Goal: Information Seeking & Learning: Learn about a topic

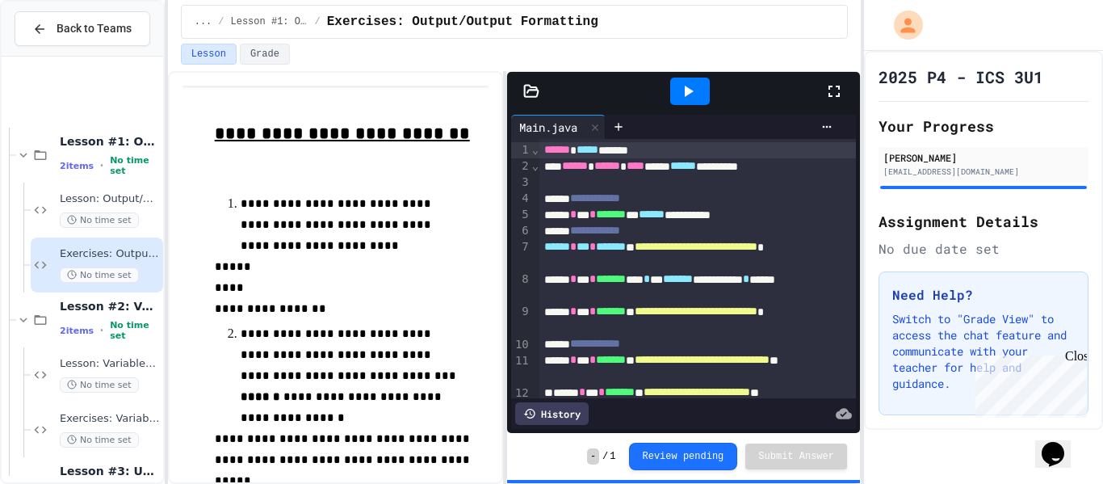
scroll to position [156, 0]
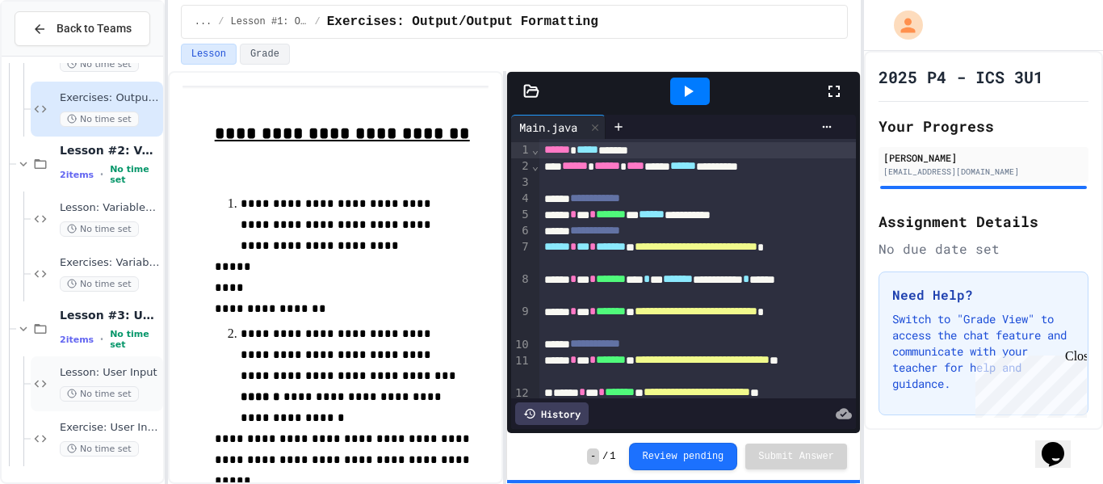
click at [120, 370] on span "Lesson: User Input" at bounding box center [110, 373] width 100 height 14
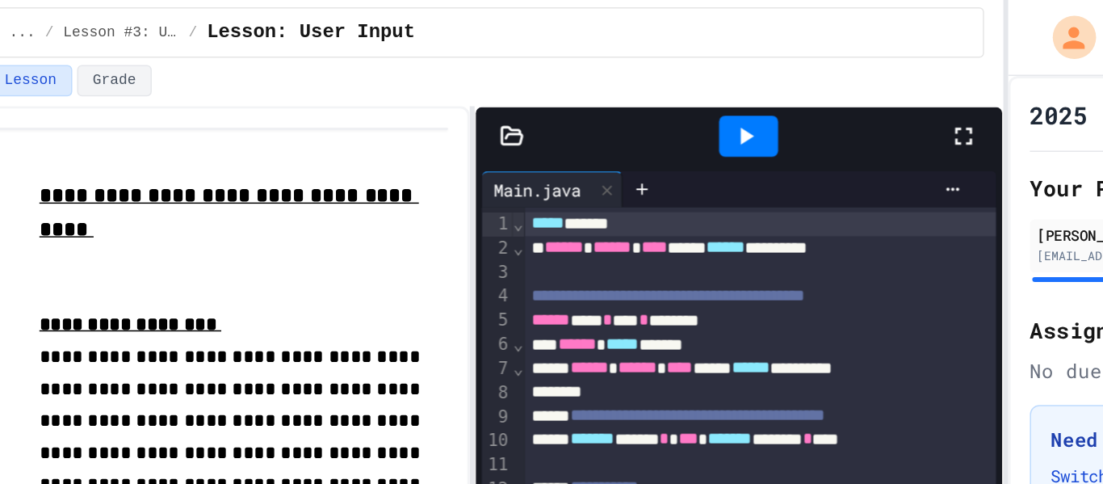
click at [557, 220] on span "******" at bounding box center [557, 213] width 26 height 11
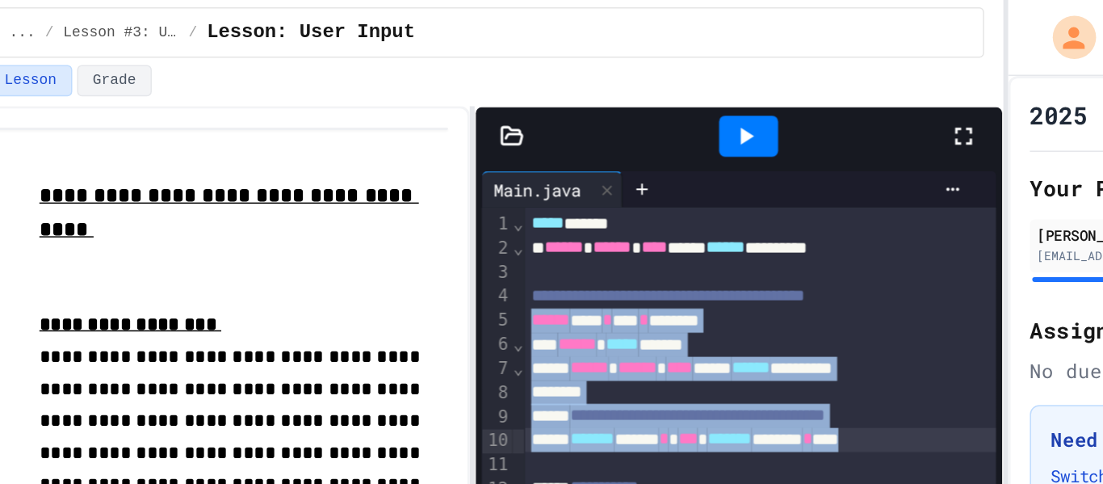
drag, startPoint x: 557, startPoint y: 220, endPoint x: 872, endPoint y: 287, distance: 321.3
click at [872, 287] on div "**********" at bounding box center [551, 242] width 1103 height 484
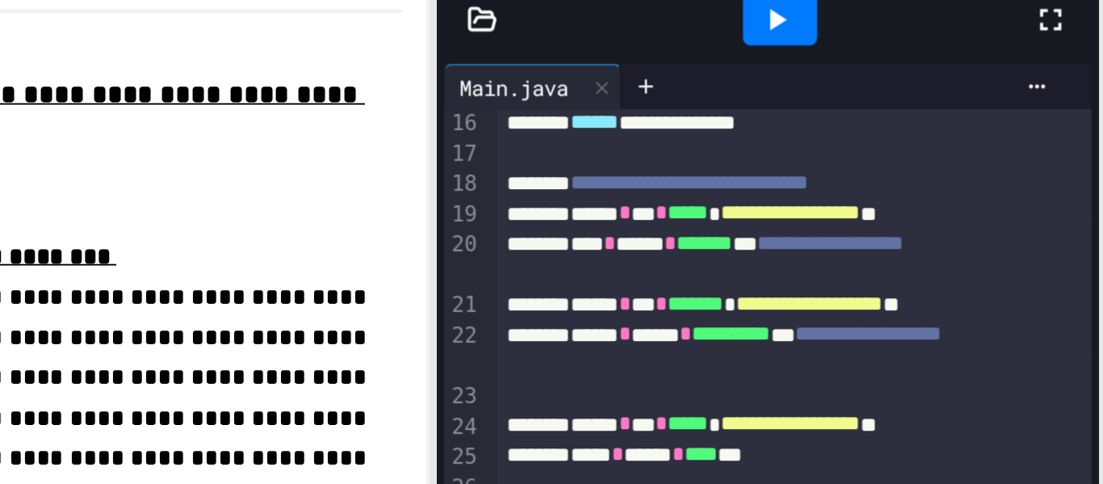
scroll to position [219, 0]
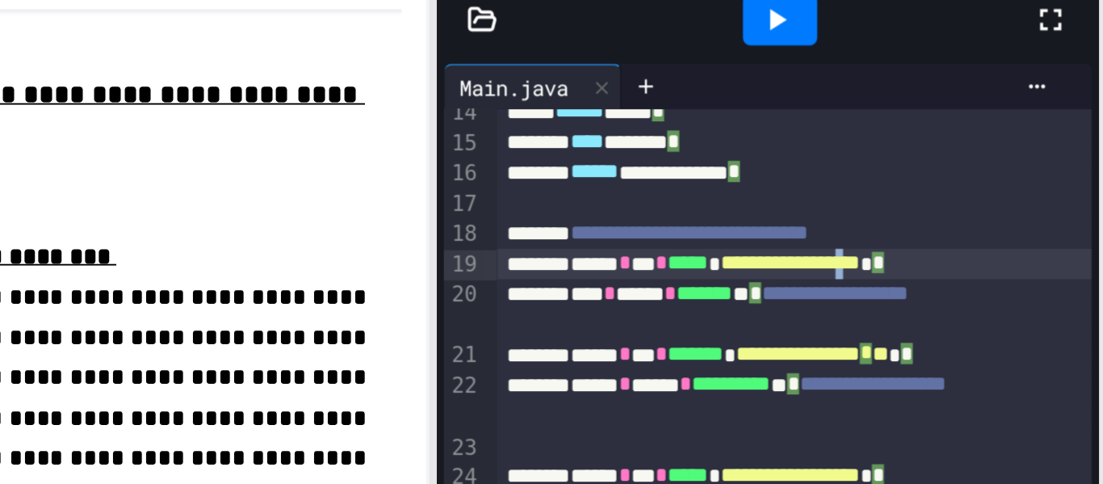
click at [733, 226] on span "**********" at bounding box center [695, 220] width 74 height 11
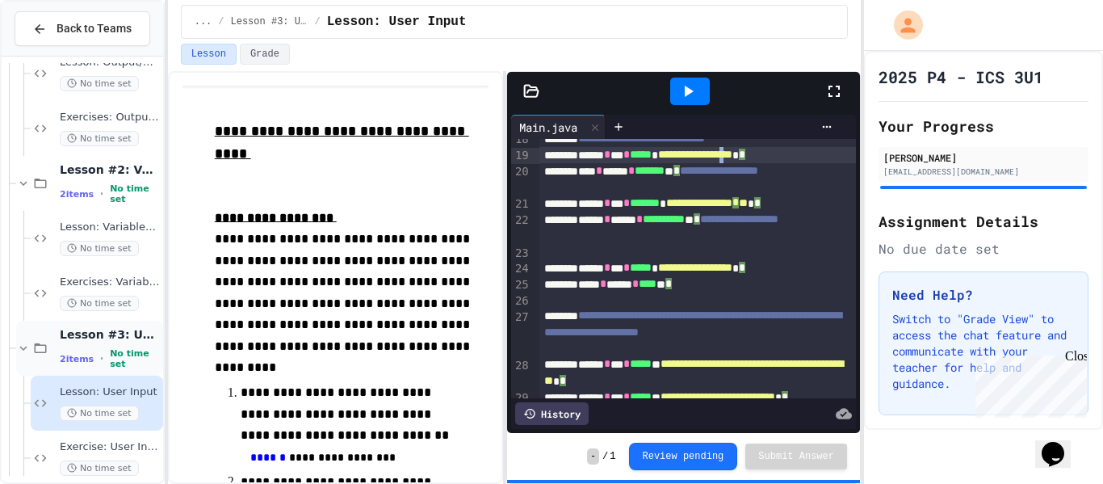
scroll to position [156, 0]
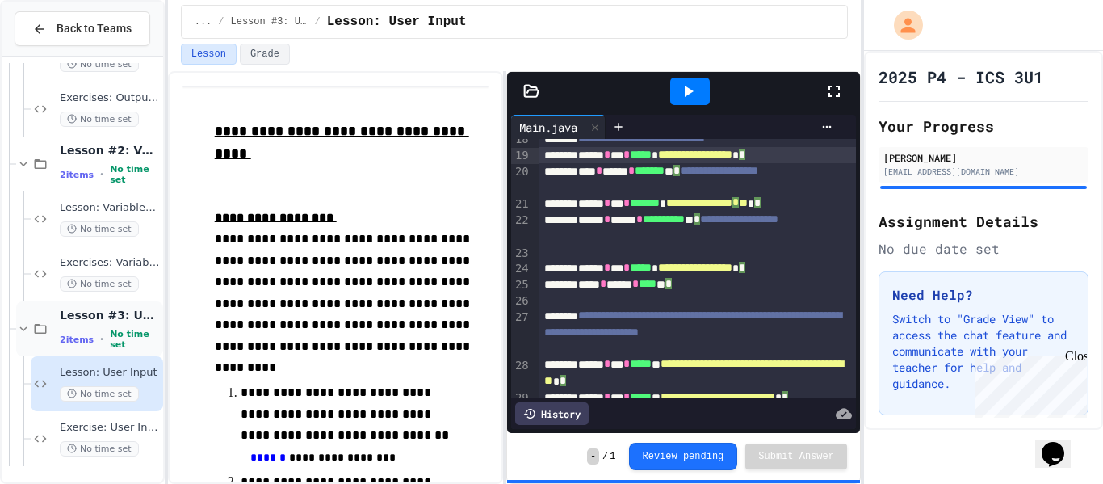
click at [128, 317] on span "Lesson #3: User Input" at bounding box center [110, 315] width 100 height 15
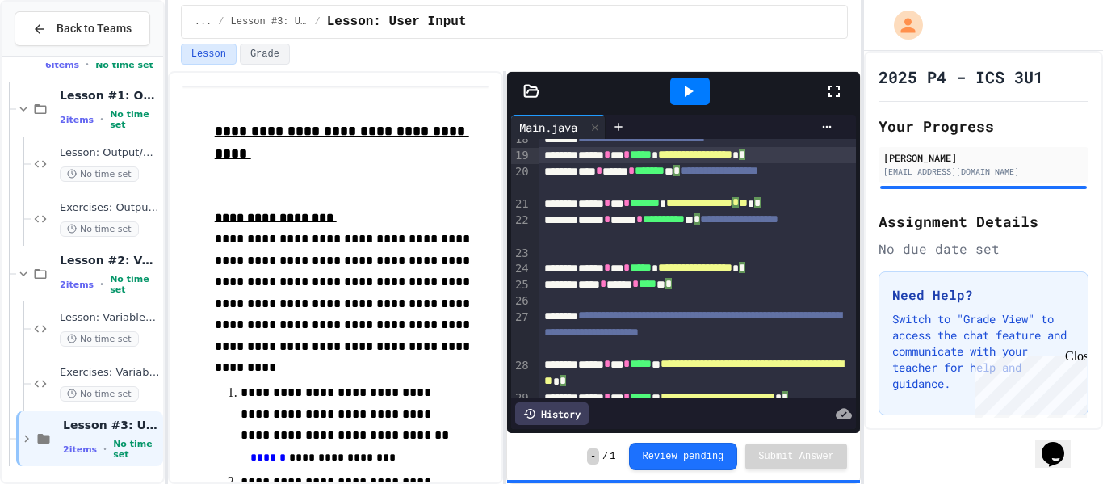
scroll to position [27, 0]
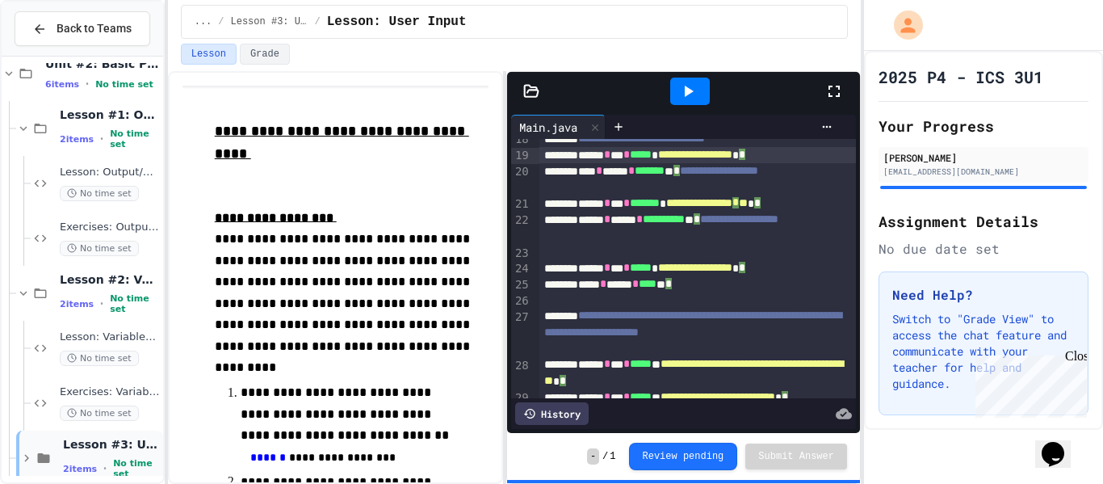
click at [107, 452] on span "Lesson #3: User Input" at bounding box center [111, 444] width 97 height 15
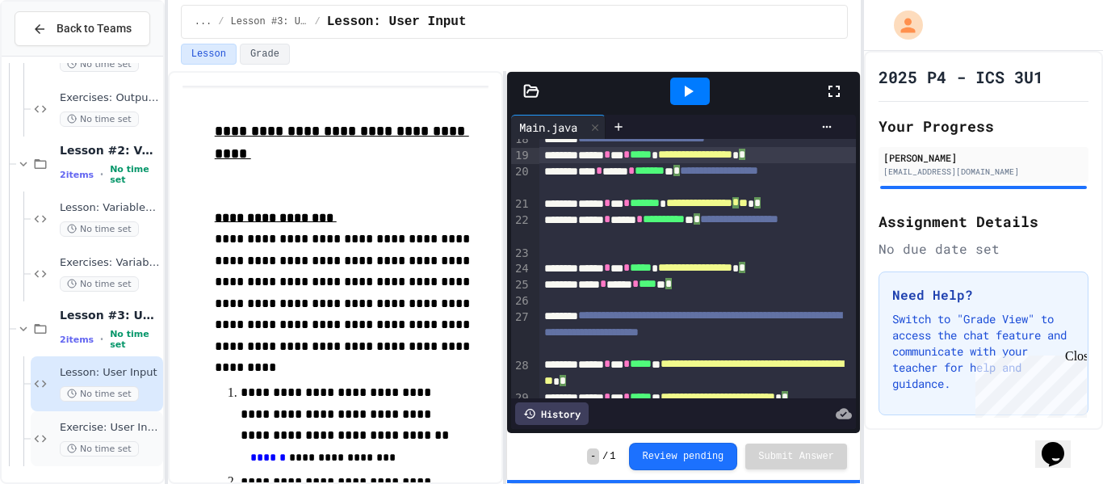
click at [112, 424] on span "Exercise: User Input" at bounding box center [110, 428] width 100 height 14
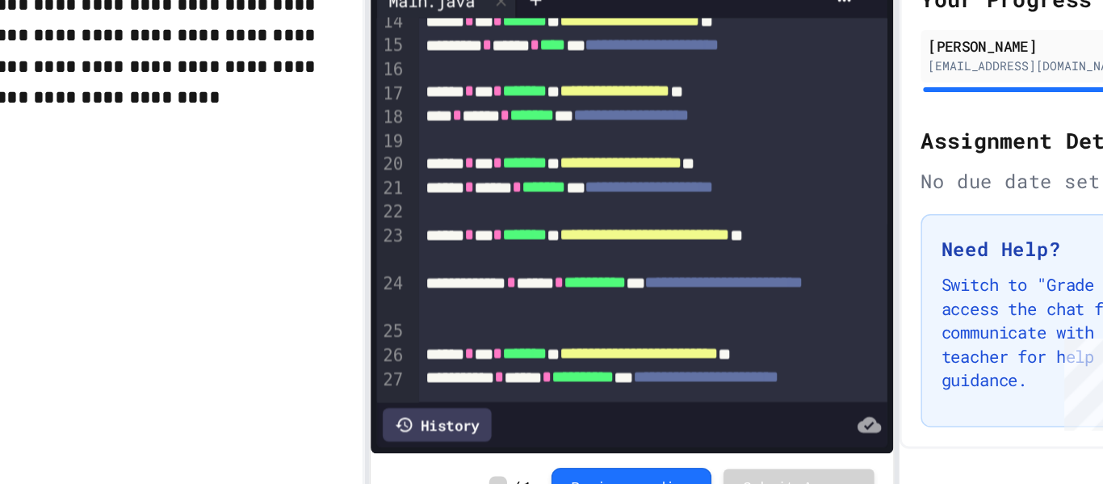
scroll to position [634, 0]
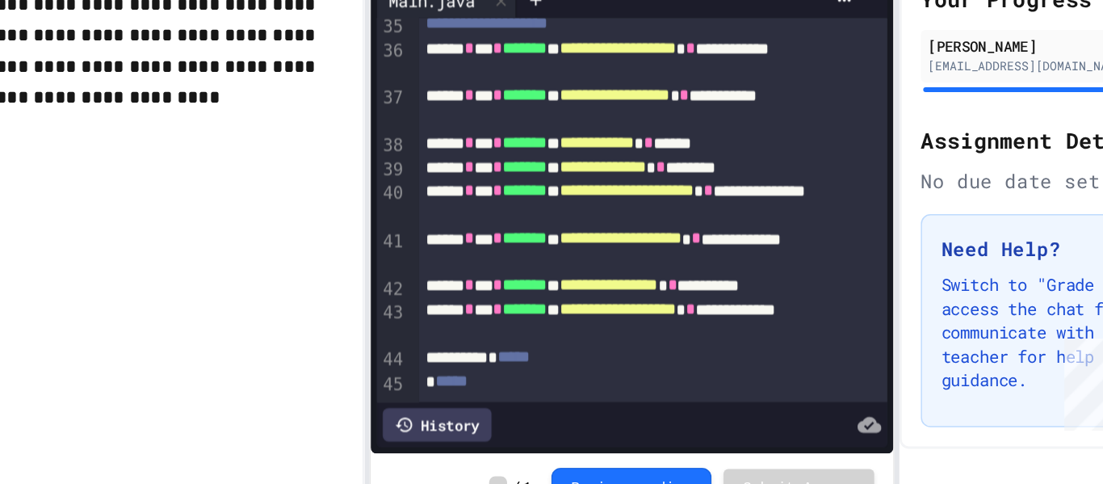
click at [626, 391] on div "* *****" at bounding box center [698, 384] width 317 height 16
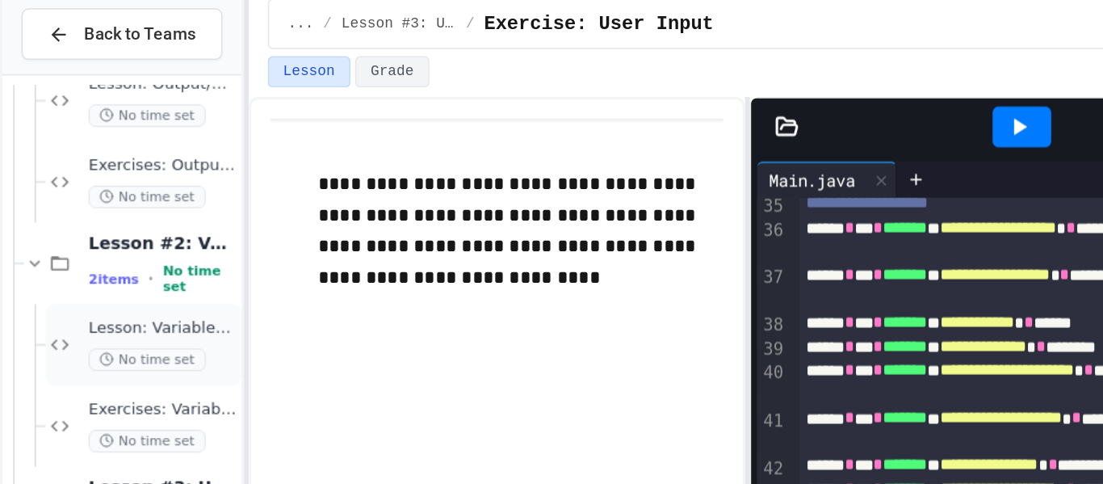
click at [92, 249] on span "No time set" at bounding box center [99, 248] width 79 height 15
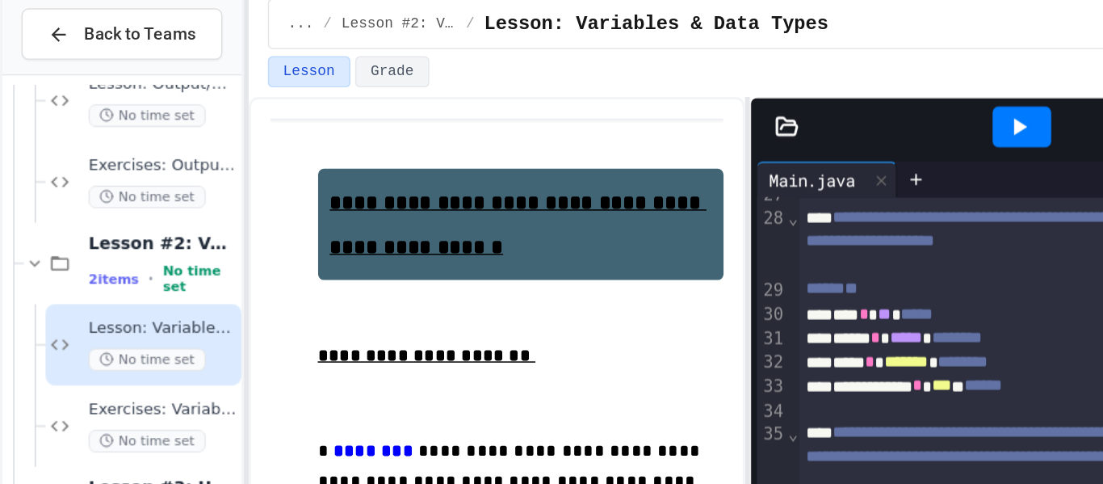
scroll to position [765, 0]
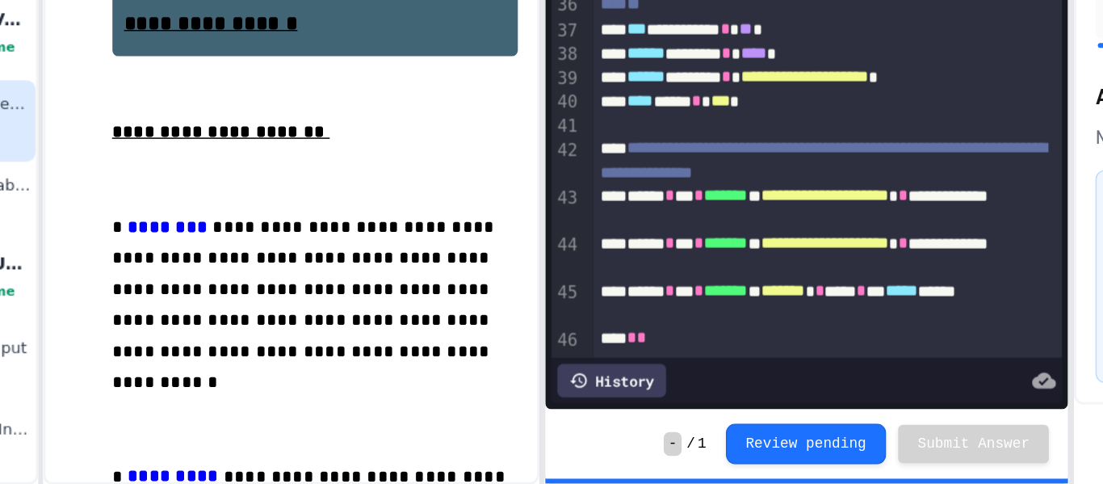
click at [644, 393] on div "* *" at bounding box center [698, 385] width 317 height 16
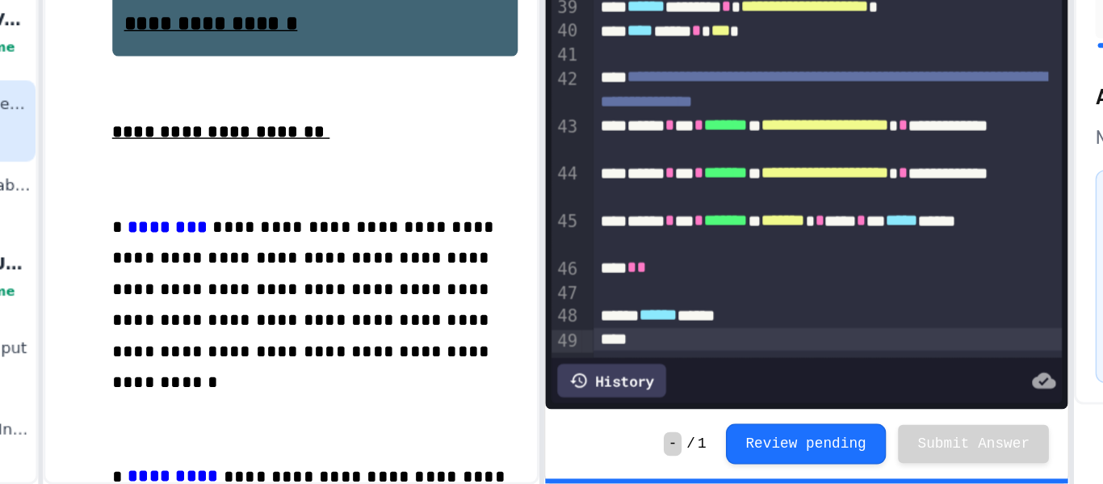
scroll to position [828, 0]
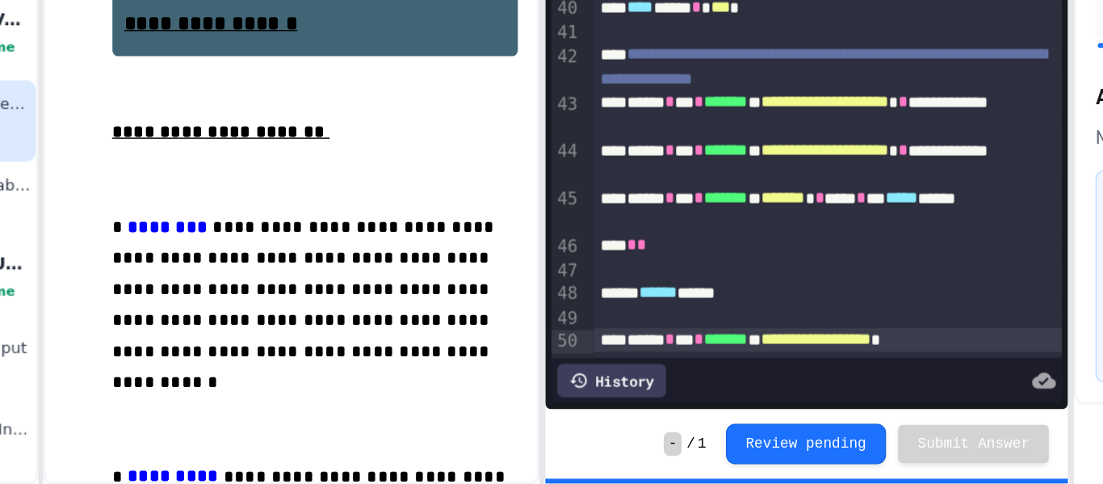
click at [834, 389] on div "**********" at bounding box center [698, 386] width 317 height 16
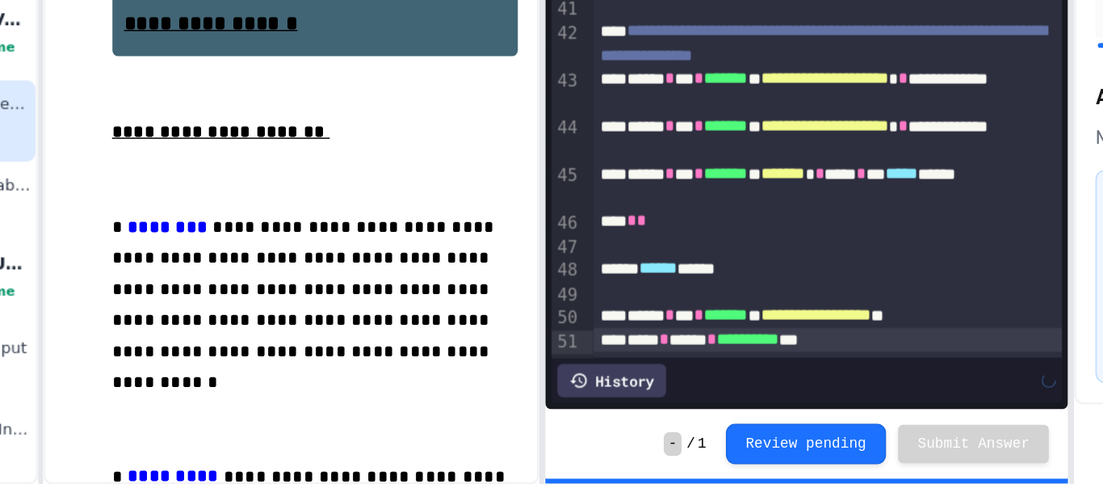
scroll to position [860, 0]
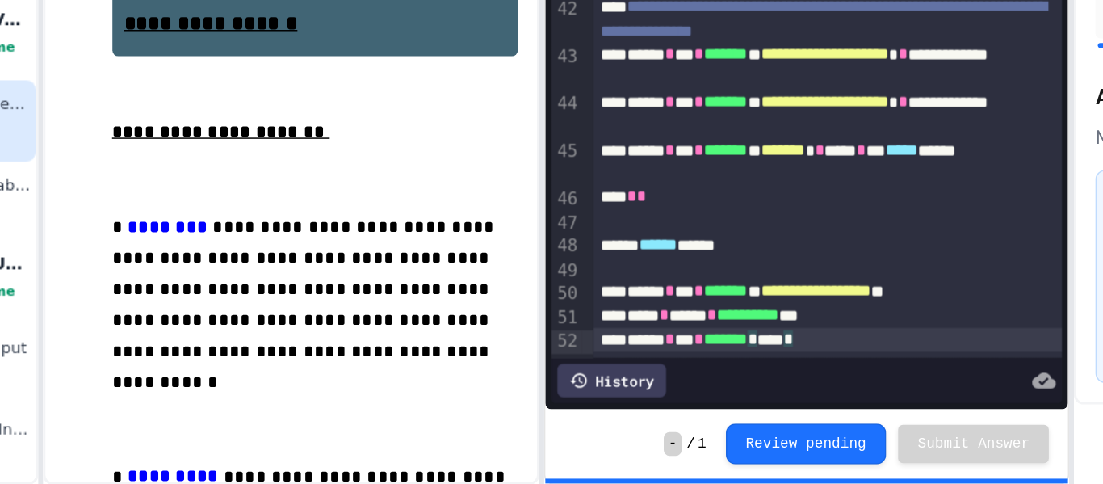
click at [761, 393] on div "****** * *** * ******* * **** *" at bounding box center [698, 386] width 317 height 16
click at [712, 383] on div "****** * *** * ******* ******" at bounding box center [698, 386] width 317 height 16
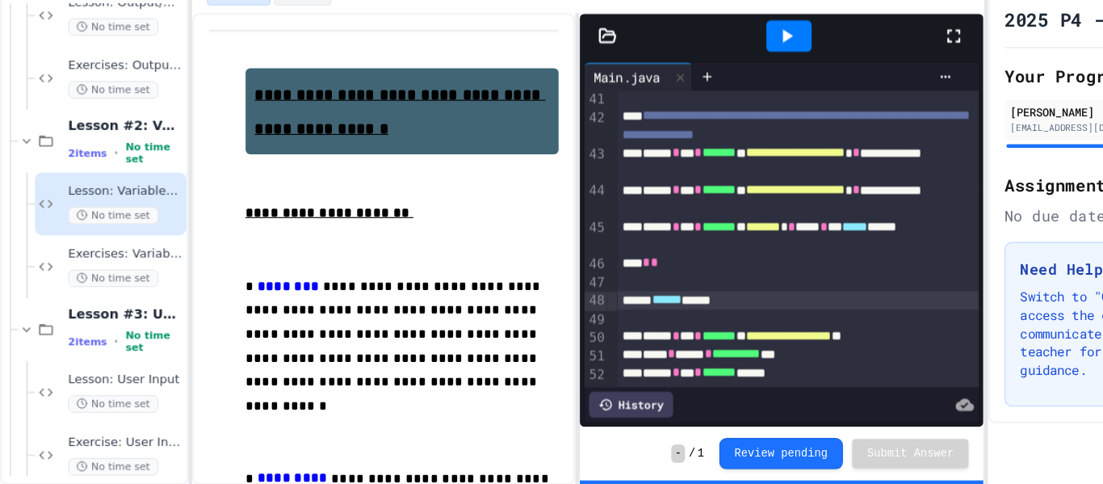
click at [582, 326] on span "******" at bounding box center [583, 321] width 26 height 11
click at [590, 339] on div at bounding box center [698, 338] width 317 height 16
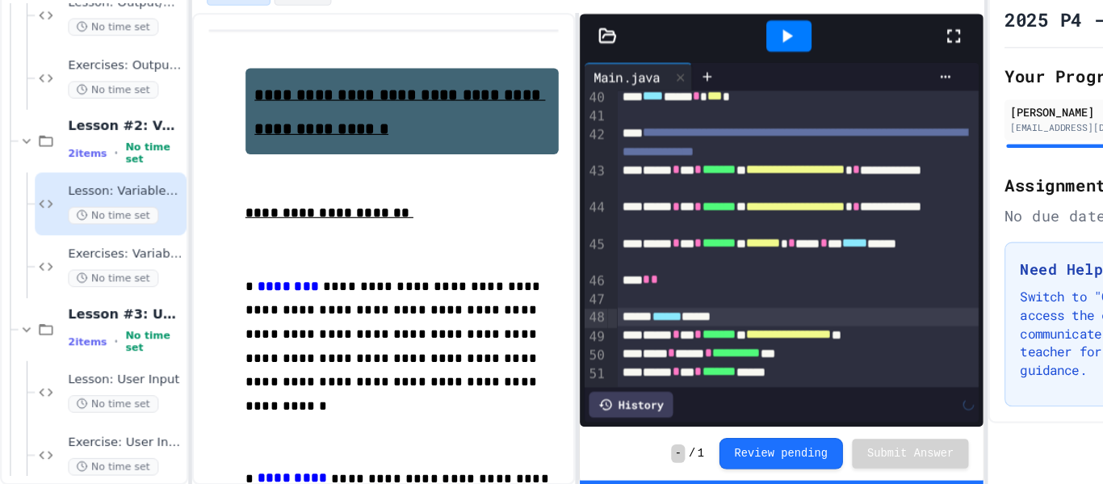
scroll to position [846, 0]
click at [582, 338] on span "******" at bounding box center [583, 335] width 26 height 11
click at [696, 95] on icon at bounding box center [688, 91] width 19 height 19
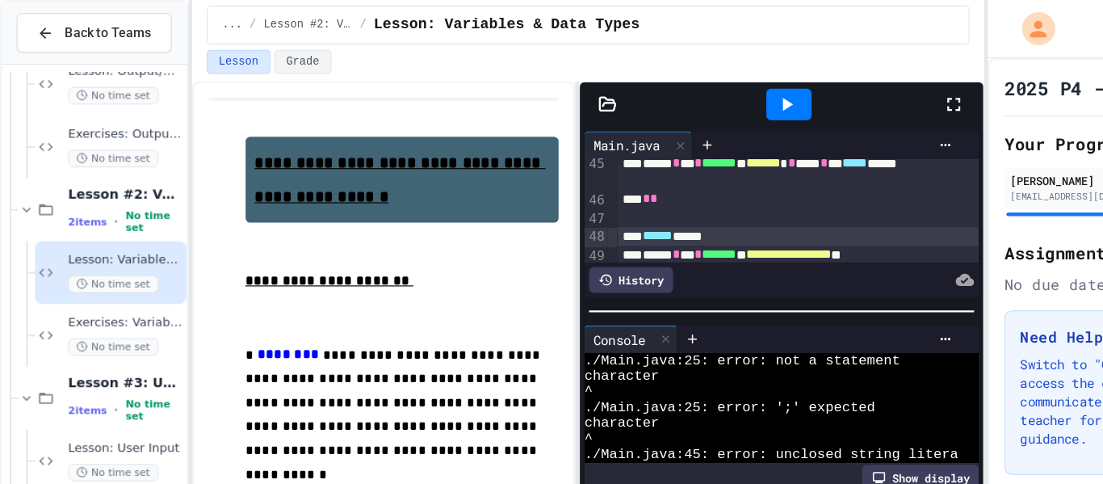
scroll to position [1015, 0]
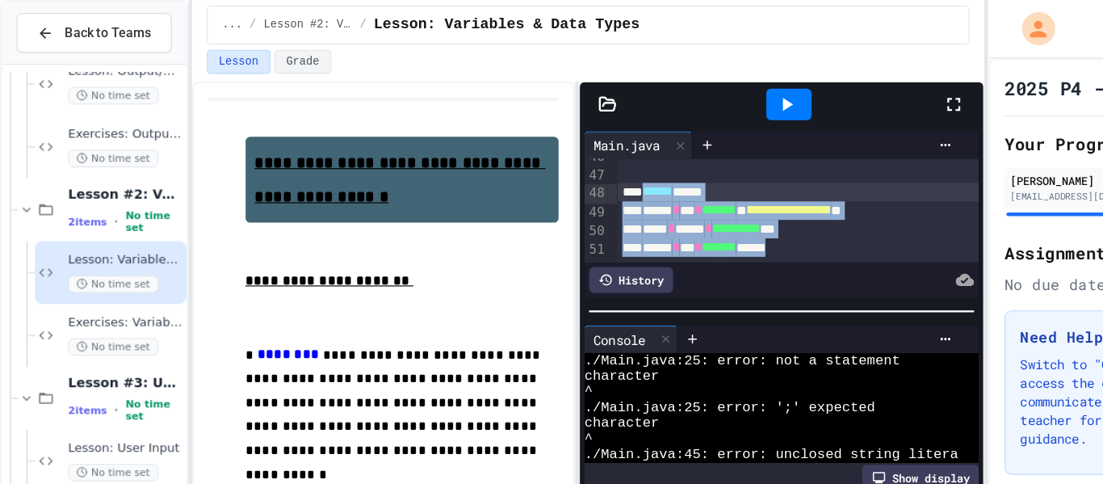
drag, startPoint x: 733, startPoint y: 219, endPoint x: 571, endPoint y: 170, distance: 168.7
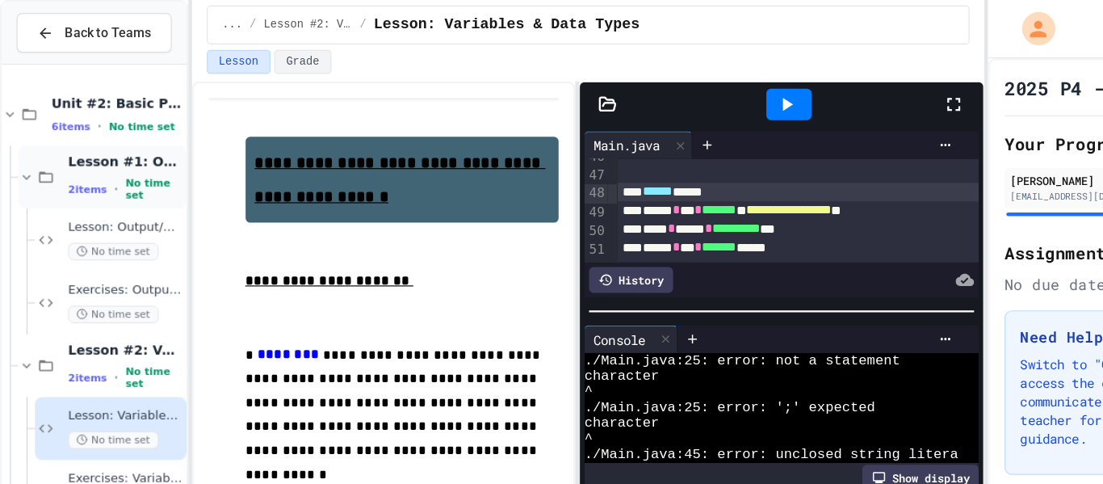
click at [104, 164] on div "2 items • No time set" at bounding box center [110, 165] width 100 height 21
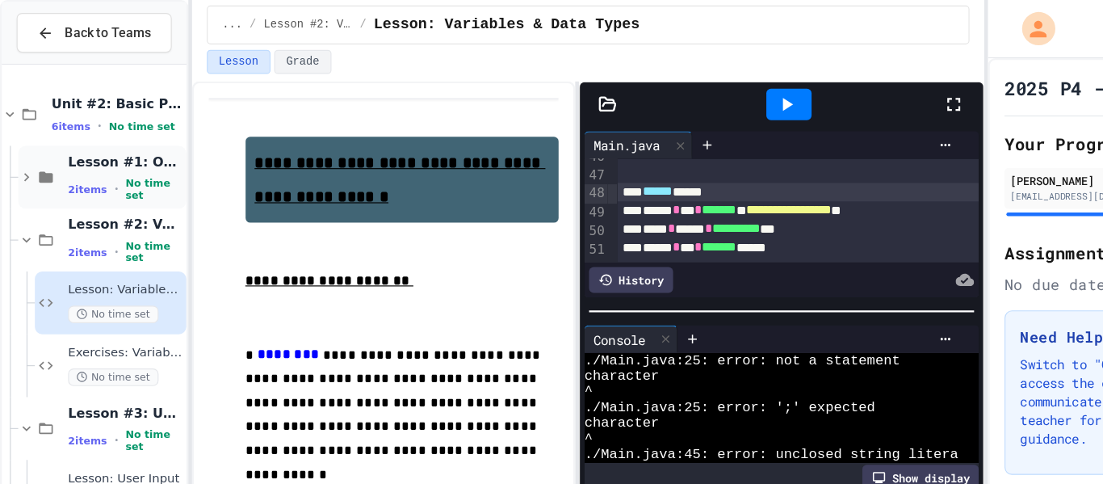
click at [88, 153] on div "Lesson #1: Output/Output Formatting 2 items • No time set" at bounding box center [110, 155] width 100 height 43
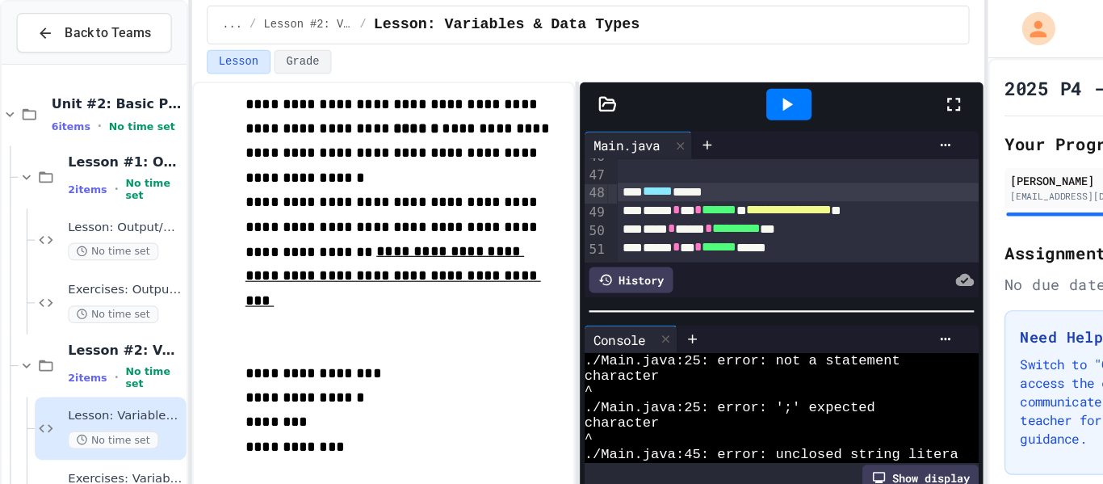
scroll to position [2113, 0]
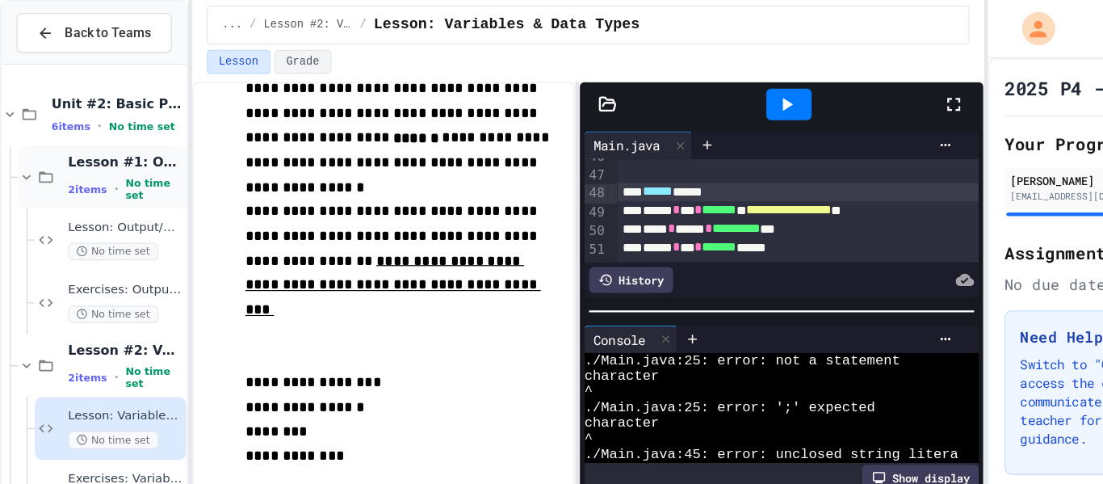
click at [82, 161] on span "2 items" at bounding box center [77, 166] width 34 height 11
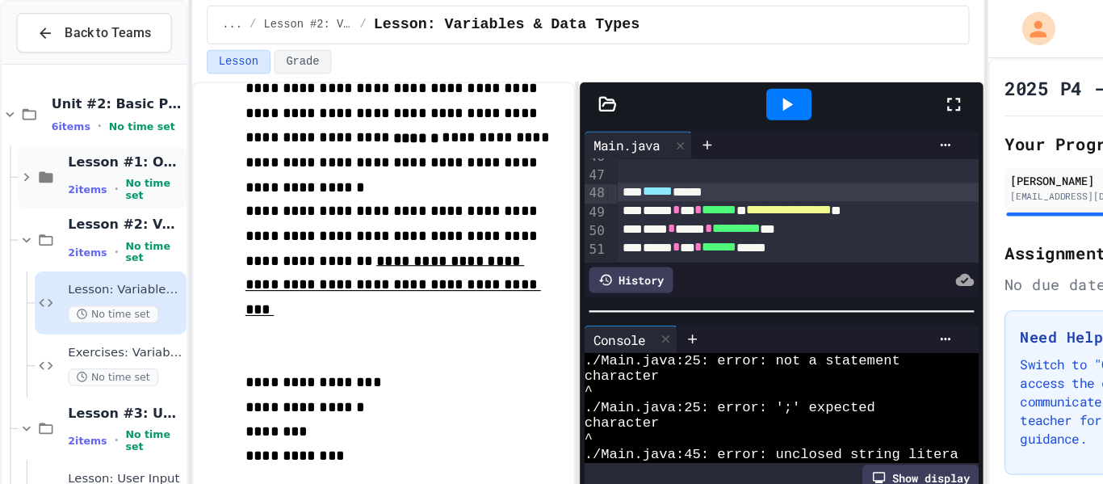
click at [83, 161] on span "2 items" at bounding box center [77, 166] width 34 height 11
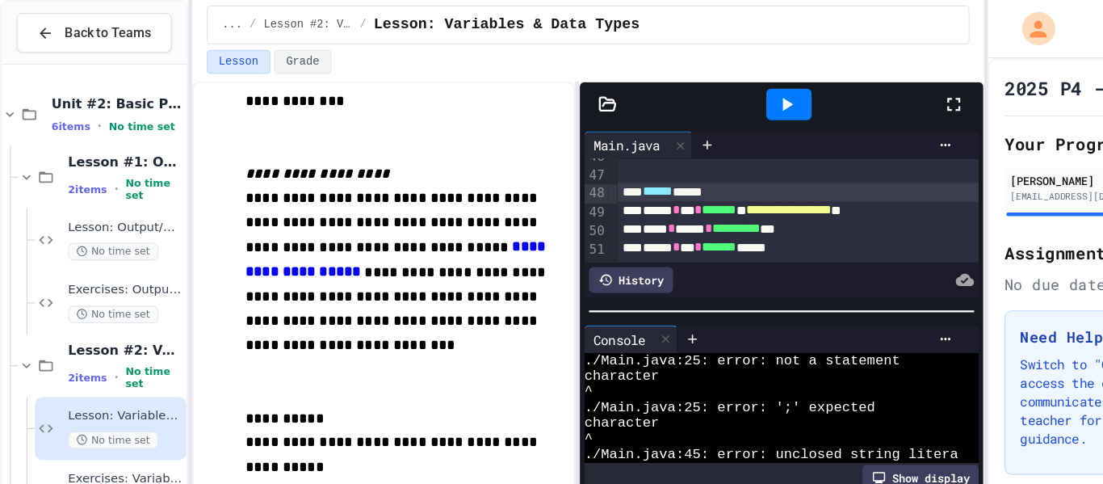
scroll to position [2649, 0]
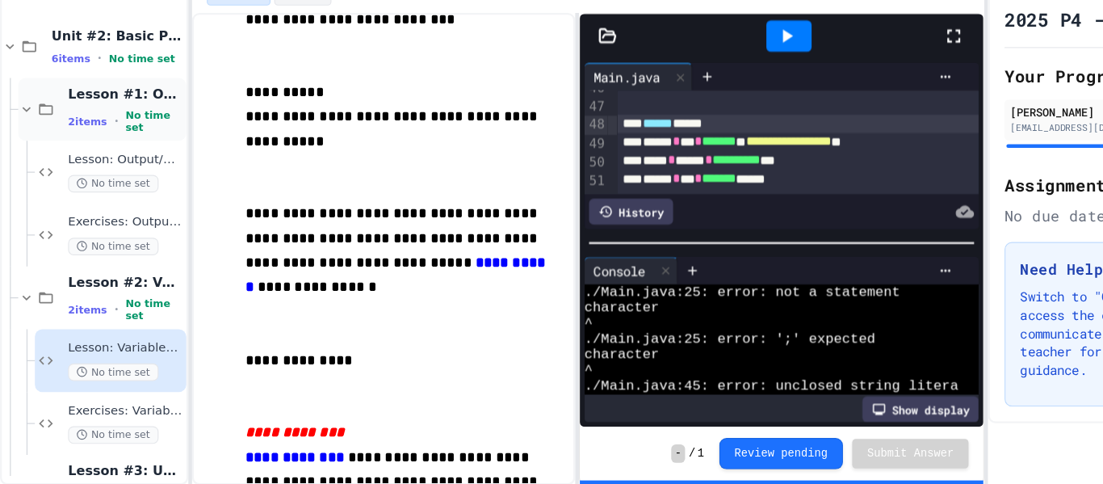
click at [95, 147] on span "Lesson #1: Output/Output Formatting" at bounding box center [110, 141] width 100 height 15
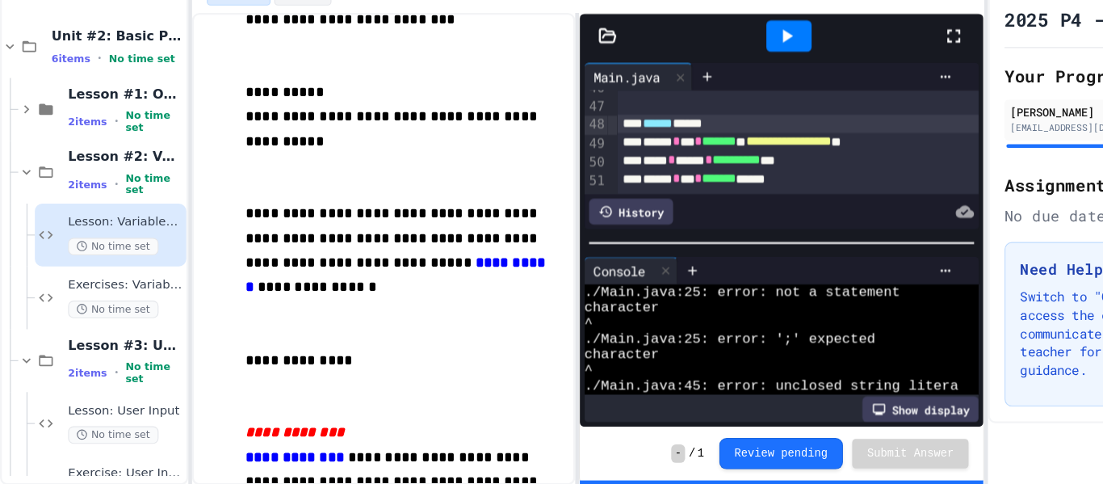
click at [95, 147] on span "Lesson #1: Output/Output Formatting" at bounding box center [110, 141] width 100 height 15
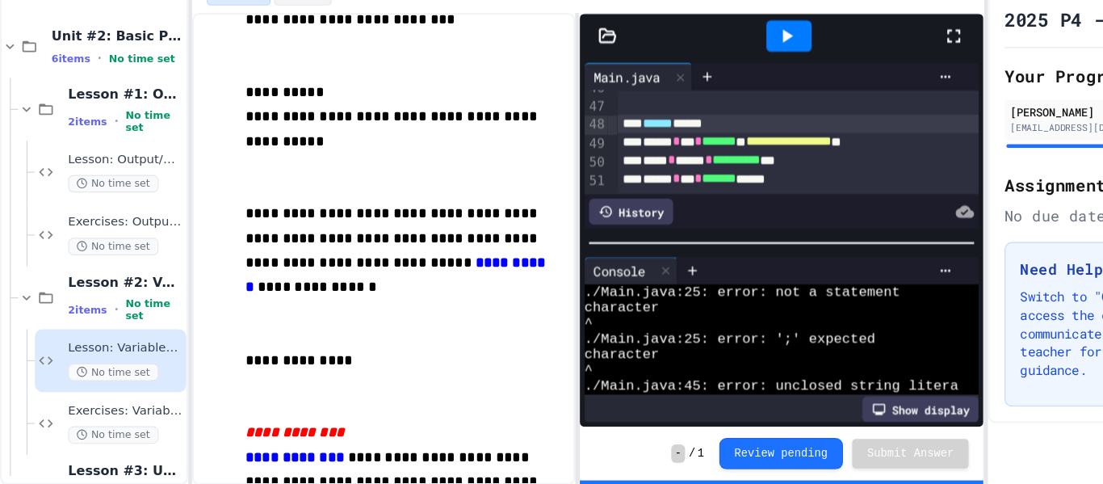
click at [95, 147] on span "Lesson #1: Output/Output Formatting" at bounding box center [110, 141] width 100 height 15
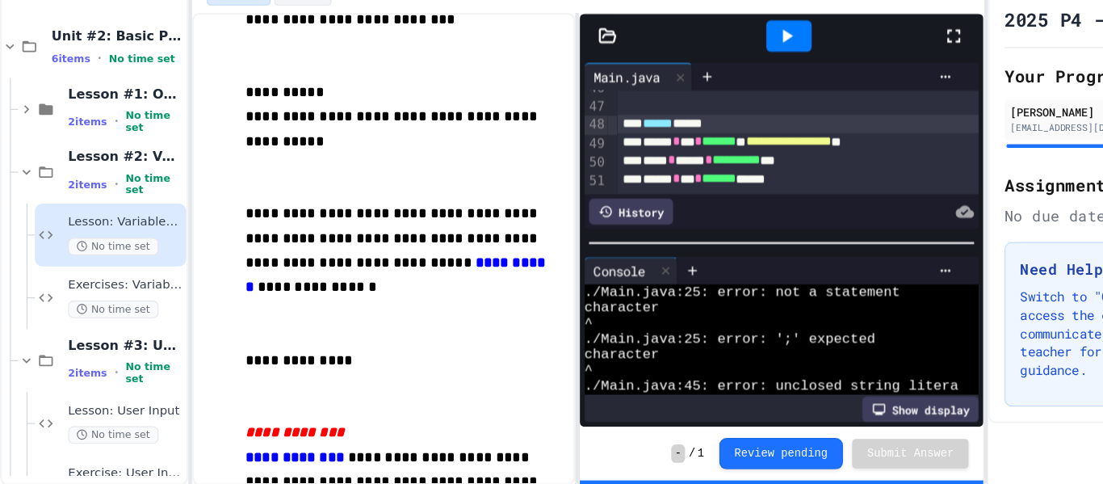
click at [95, 147] on span "Lesson #1: Output/Output Formatting" at bounding box center [110, 141] width 100 height 15
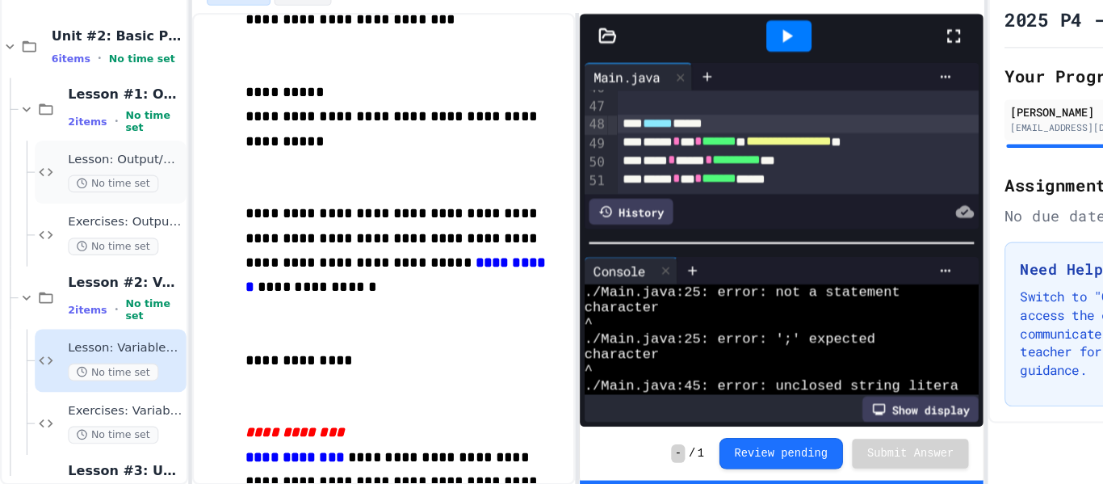
click at [105, 200] on span "Lesson: Output/Output Formatting" at bounding box center [110, 199] width 100 height 14
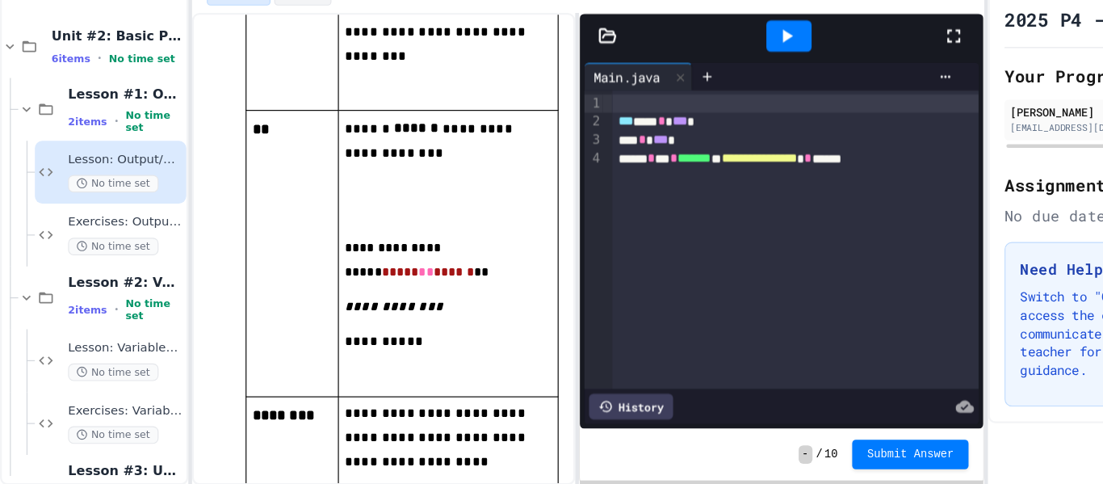
scroll to position [3965, 0]
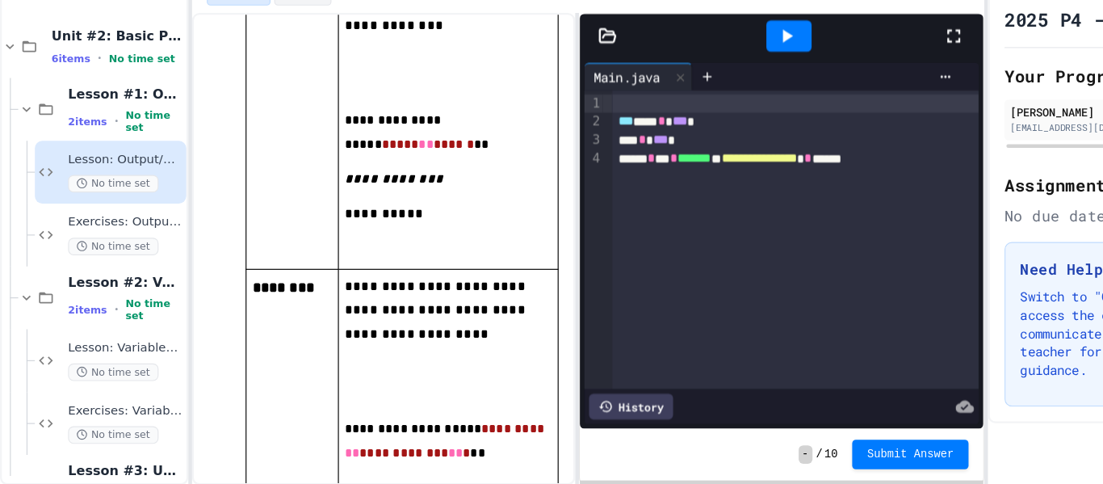
drag, startPoint x: 252, startPoint y: 249, endPoint x: 366, endPoint y: 296, distance: 123.2
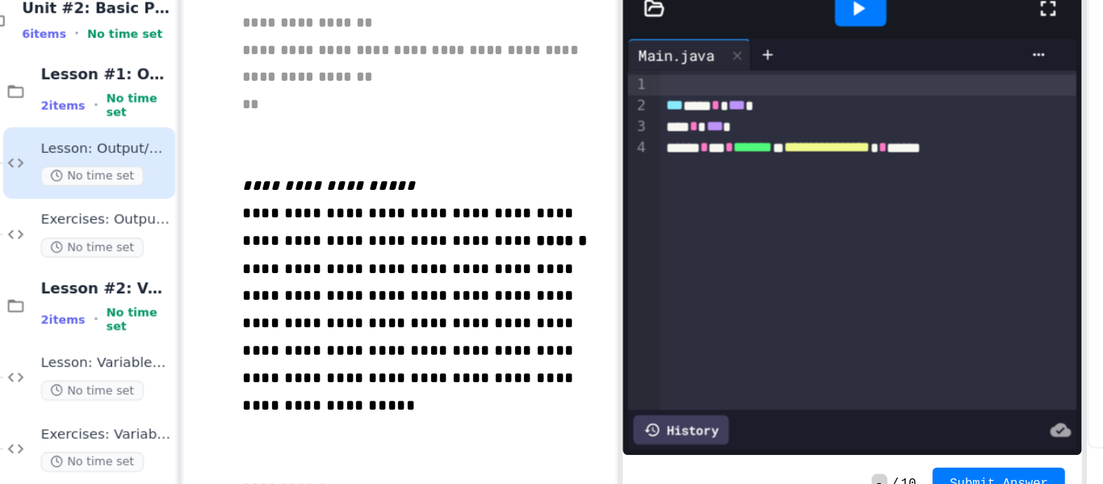
scroll to position [2145, 0]
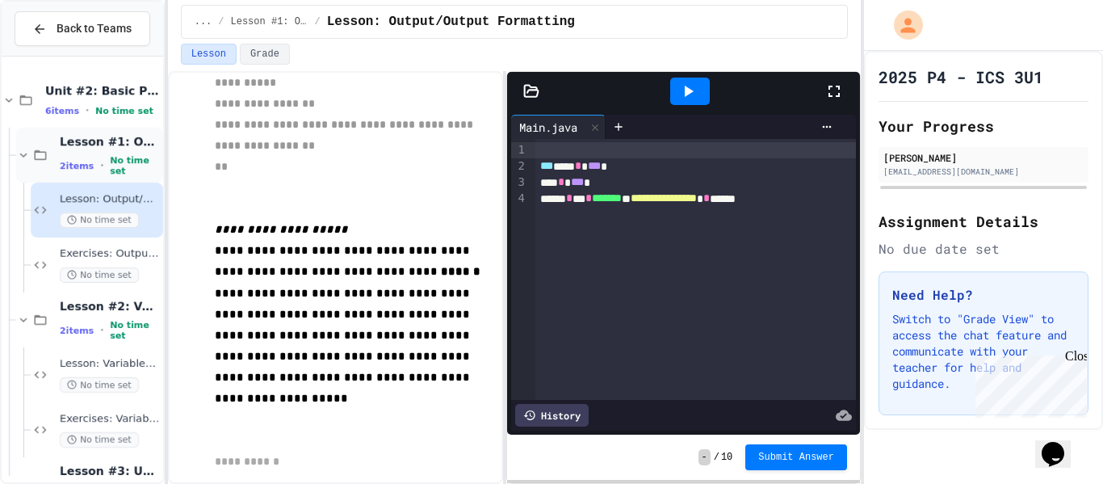
click at [78, 146] on span "Lesson #1: Output/Output Formatting" at bounding box center [110, 141] width 100 height 15
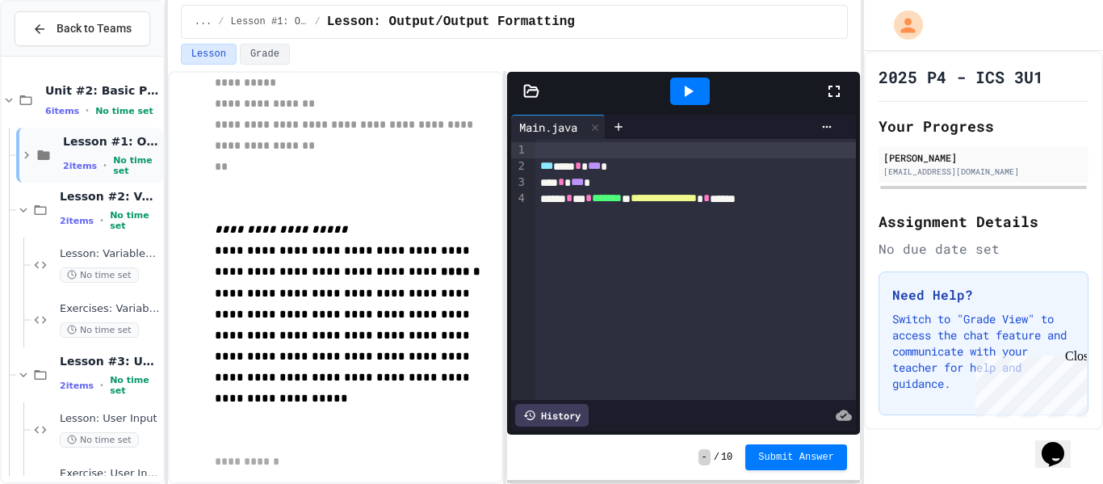
click at [121, 154] on div "Lesson #1: Output/Output Formatting 2 items • No time set" at bounding box center [111, 155] width 97 height 43
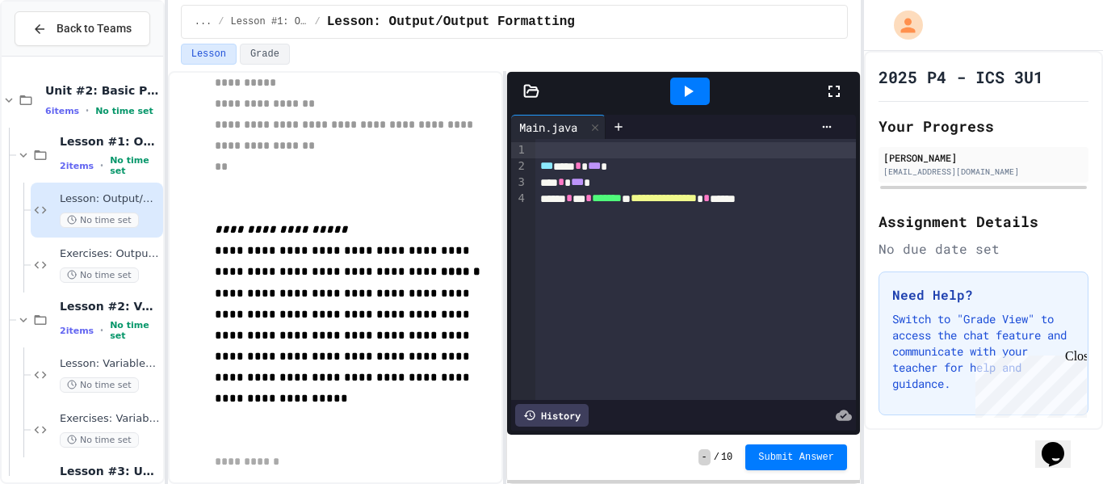
click at [124, 200] on span "Lesson: Output/Output Formatting" at bounding box center [110, 199] width 100 height 14
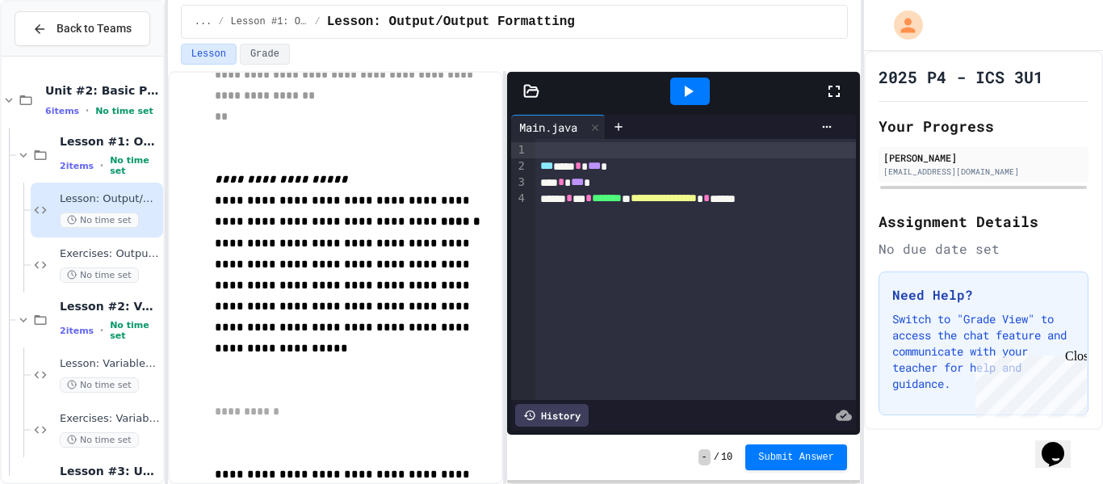
scroll to position [2194, 0]
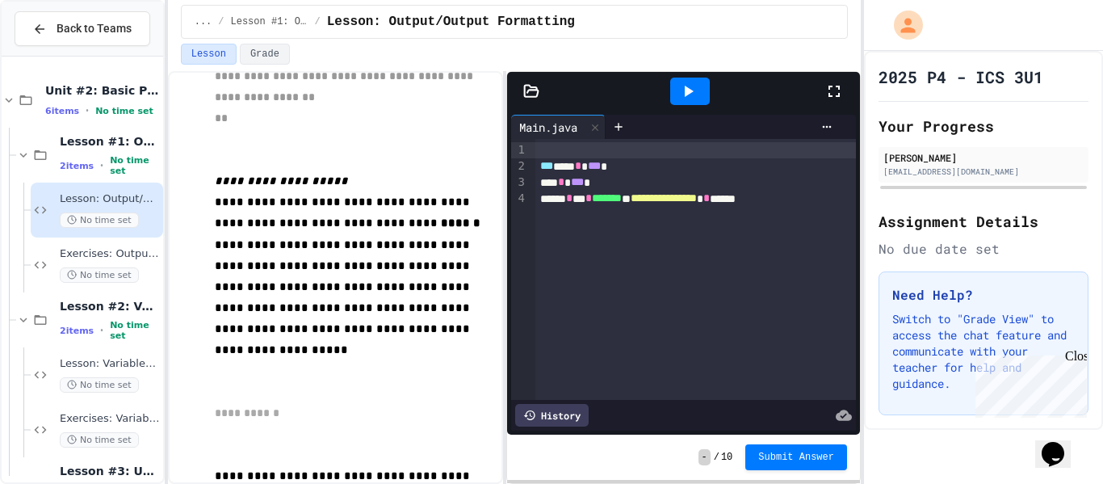
click at [560, 416] on div "History" at bounding box center [552, 415] width 74 height 23
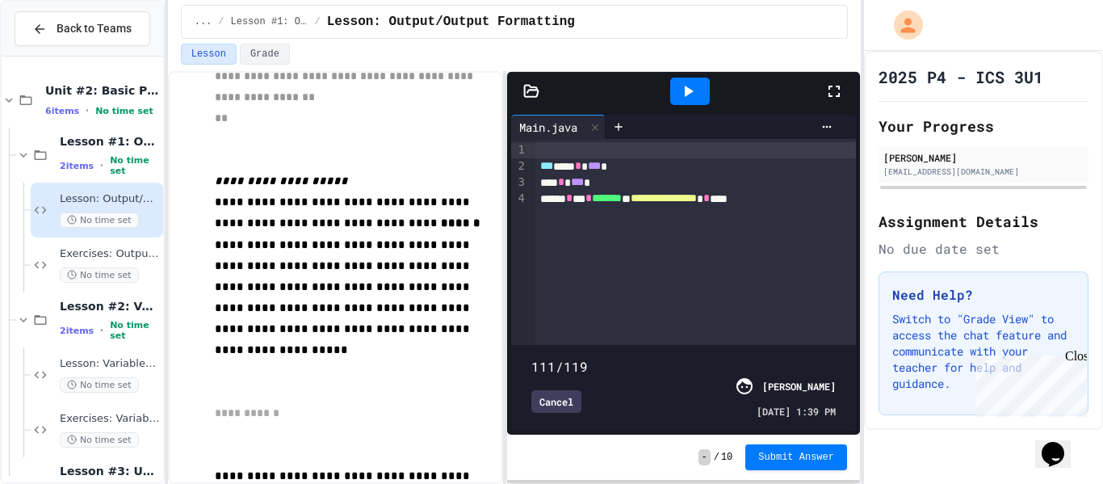
type input "***"
drag, startPoint x: 829, startPoint y: 340, endPoint x: 851, endPoint y: 344, distance: 22.2
click at [532, 358] on span at bounding box center [532, 358] width 0 height 0
click at [529, 93] on icon at bounding box center [531, 91] width 16 height 16
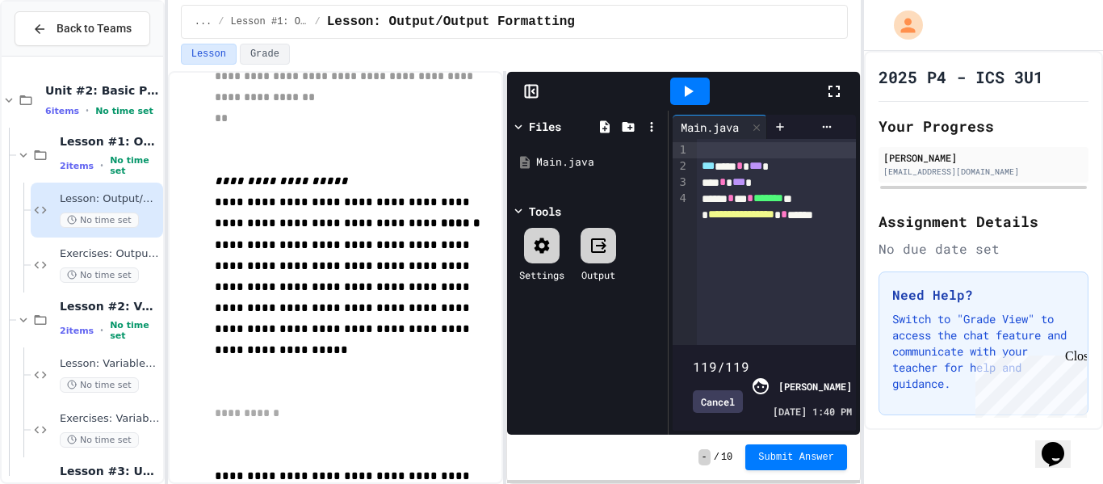
click at [111, 263] on div "Exercises: Output/Output Formatting No time set" at bounding box center [110, 265] width 100 height 36
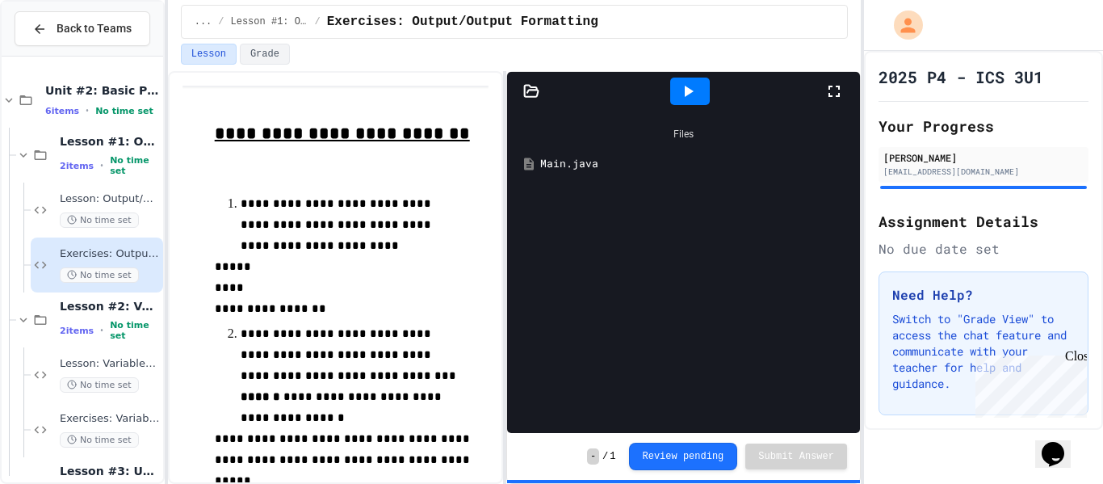
click at [551, 162] on div "Main.java" at bounding box center [695, 164] width 310 height 16
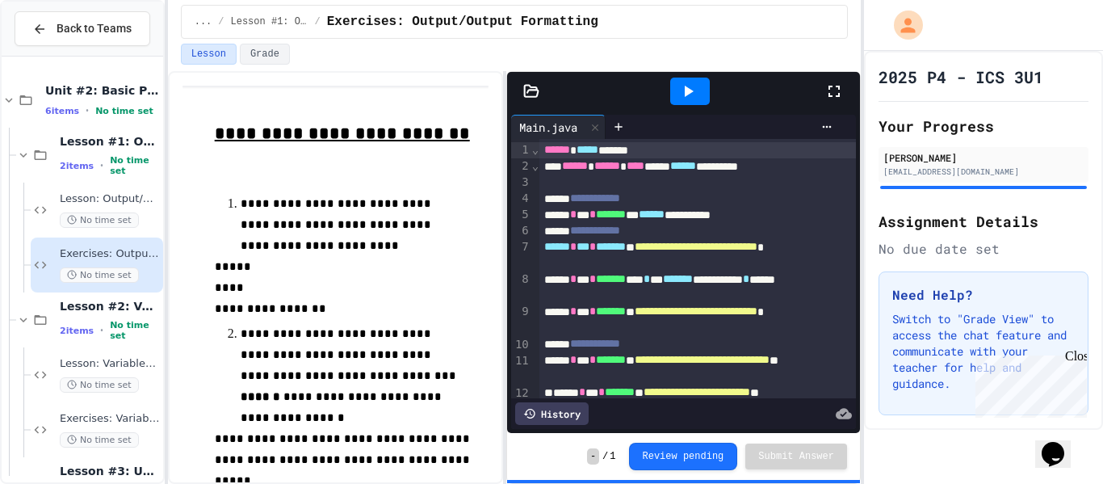
click at [614, 178] on div at bounding box center [698, 182] width 317 height 16
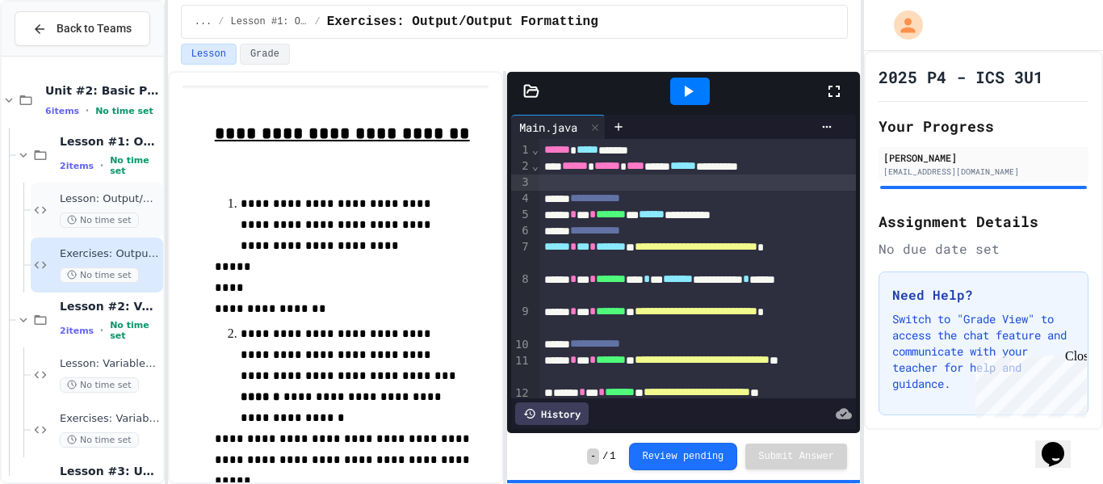
click at [100, 207] on div "Lesson: Output/Output Formatting No time set" at bounding box center [110, 210] width 100 height 36
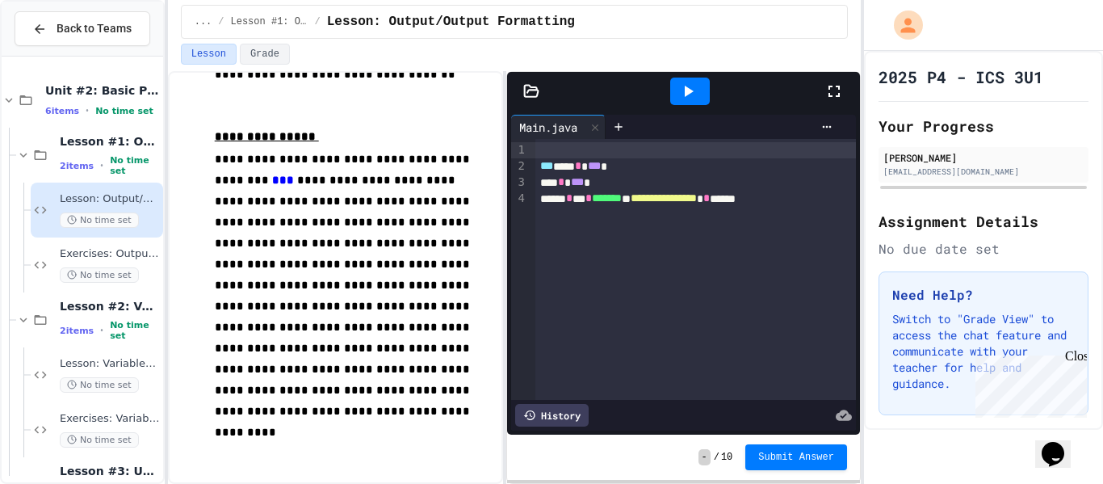
scroll to position [418, 0]
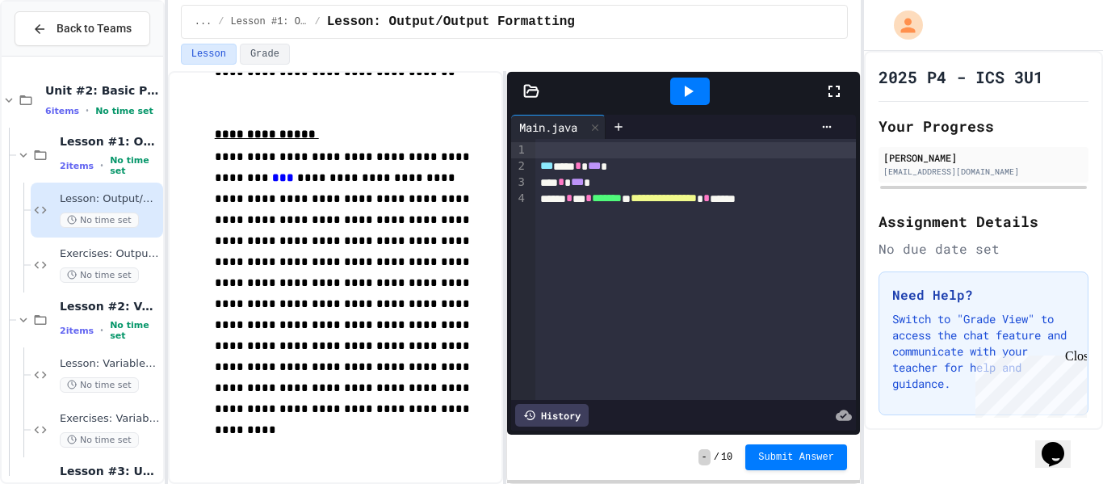
click at [536, 94] on icon at bounding box center [531, 91] width 16 height 16
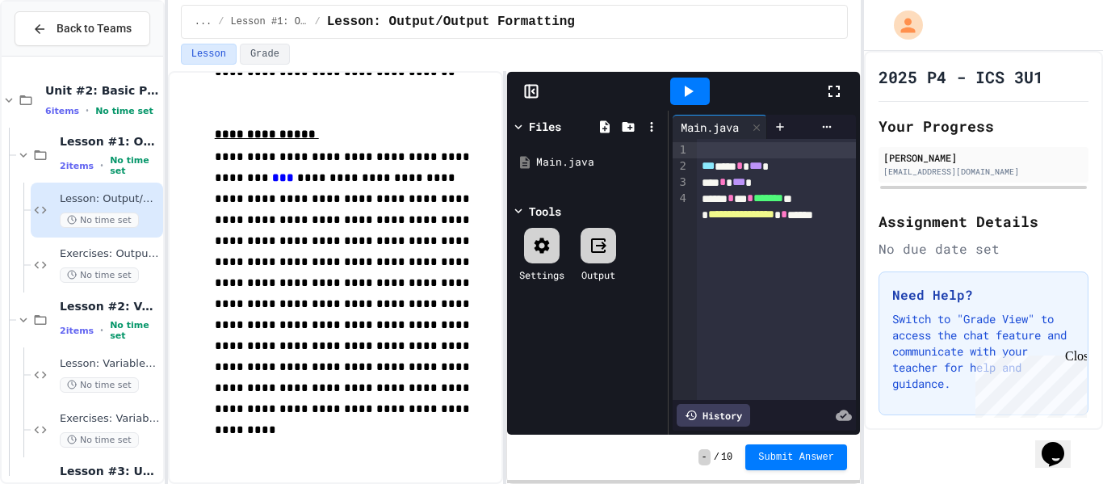
click at [530, 96] on icon at bounding box center [531, 91] width 16 height 16
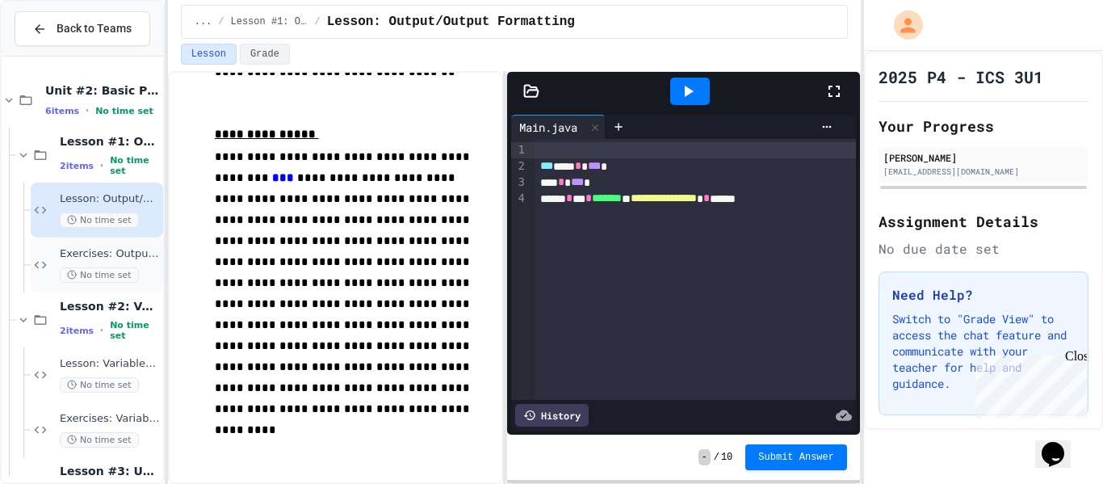
click at [122, 247] on span "Exercises: Output/Output Formatting" at bounding box center [110, 254] width 100 height 14
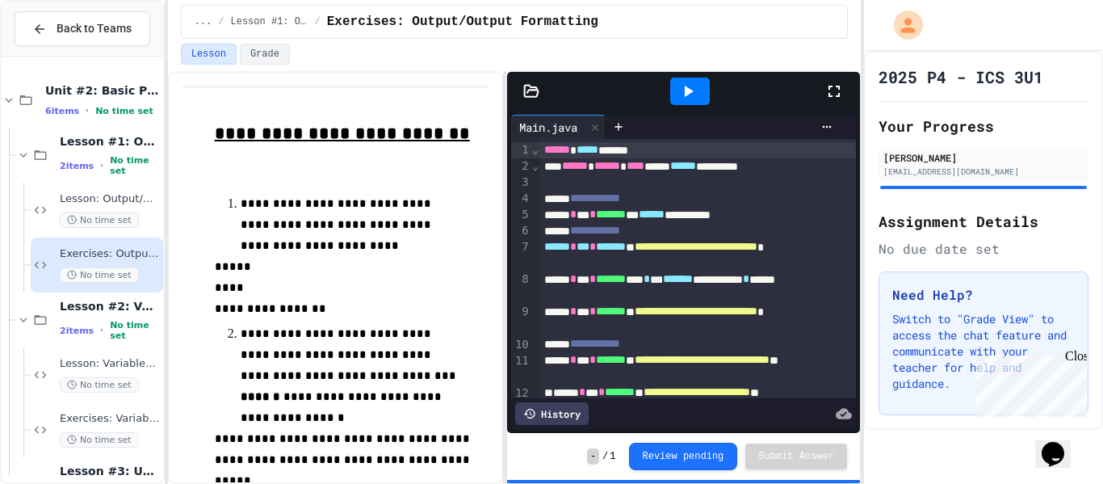
click at [416, 138] on u "**********" at bounding box center [342, 132] width 255 height 17
click at [103, 333] on div "2 items • No time set" at bounding box center [110, 330] width 100 height 21
click at [109, 309] on span "Lesson #2: Variables & Data Types" at bounding box center [110, 306] width 100 height 15
click at [99, 363] on span "Lesson: Variables & Data Types" at bounding box center [110, 364] width 100 height 14
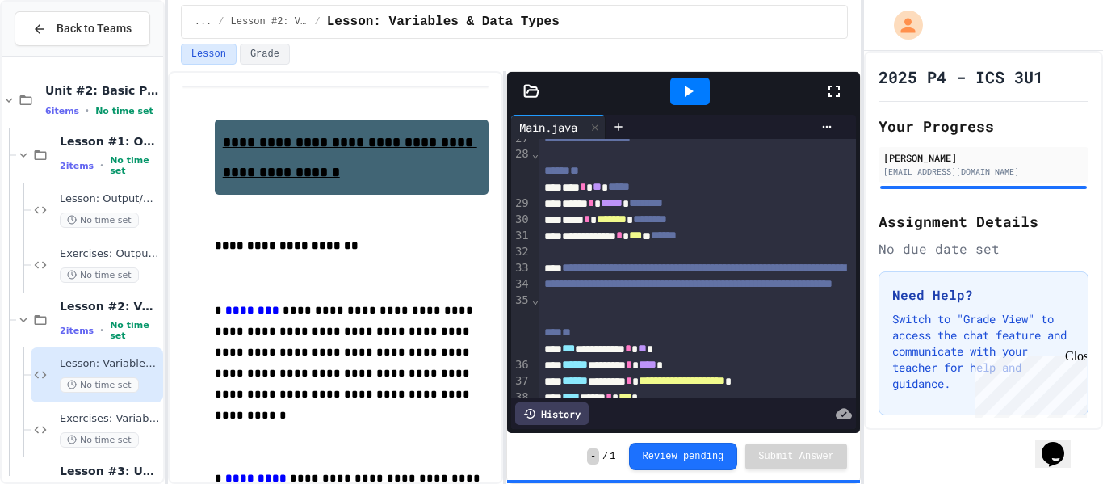
scroll to position [578, 0]
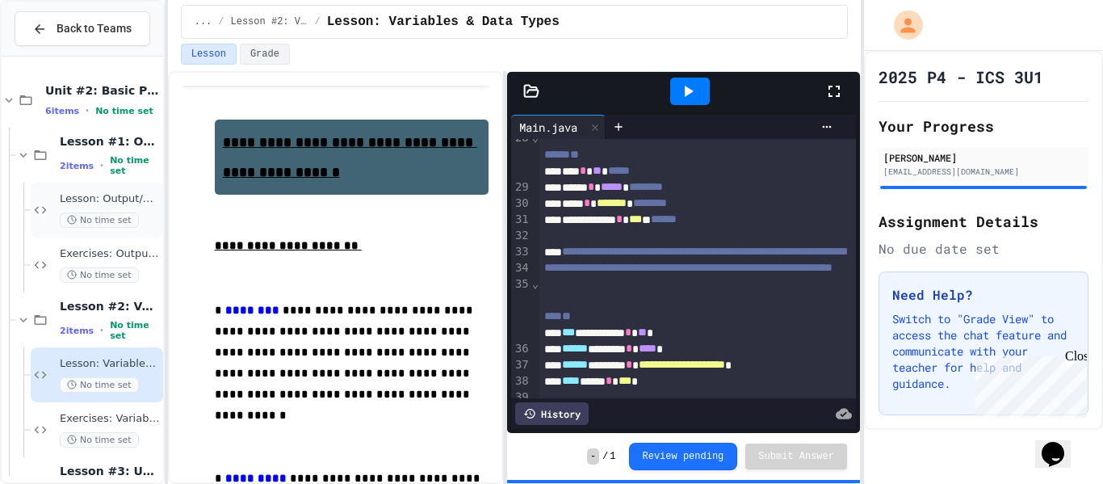
click at [124, 209] on div "Lesson: Output/Output Formatting No time set" at bounding box center [110, 210] width 100 height 36
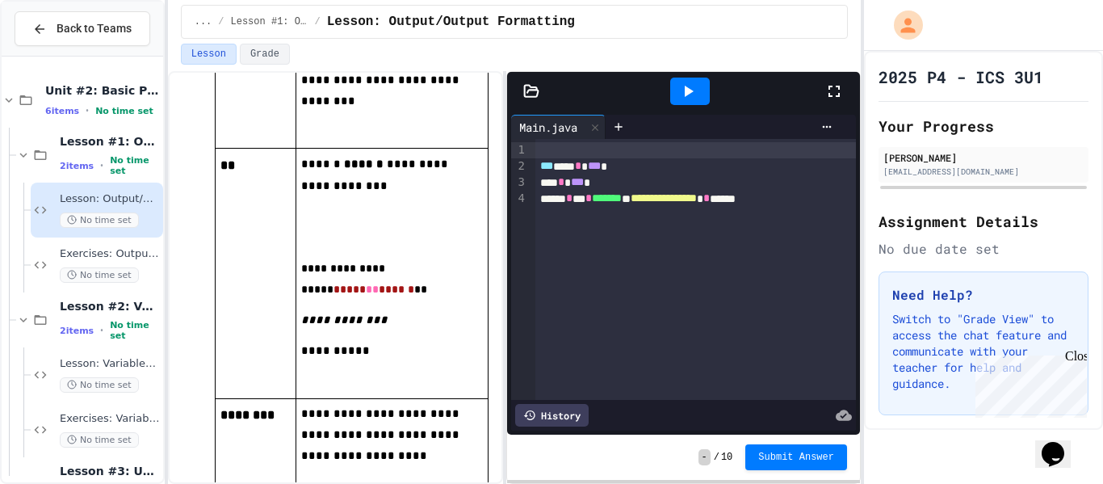
scroll to position [3932, 0]
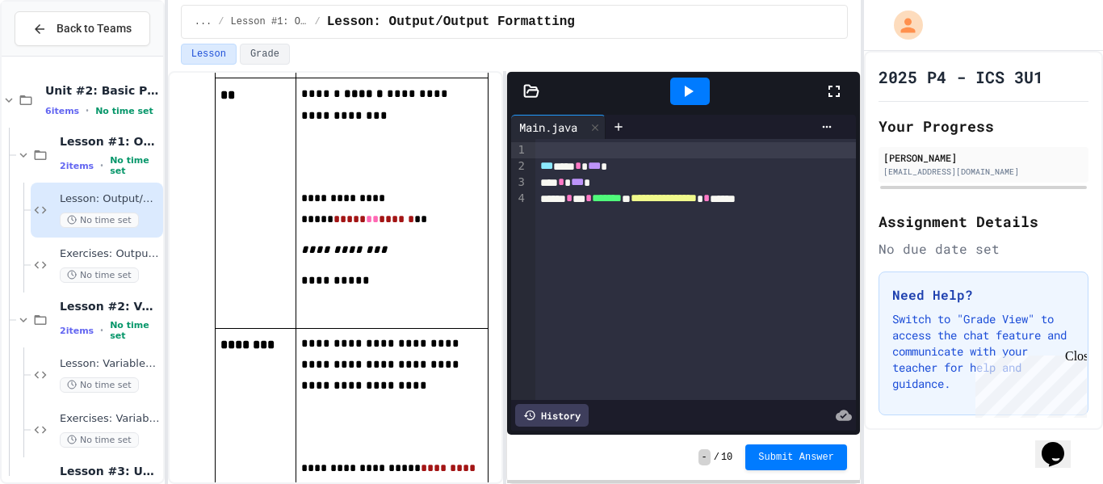
click at [556, 415] on div "History" at bounding box center [552, 415] width 74 height 23
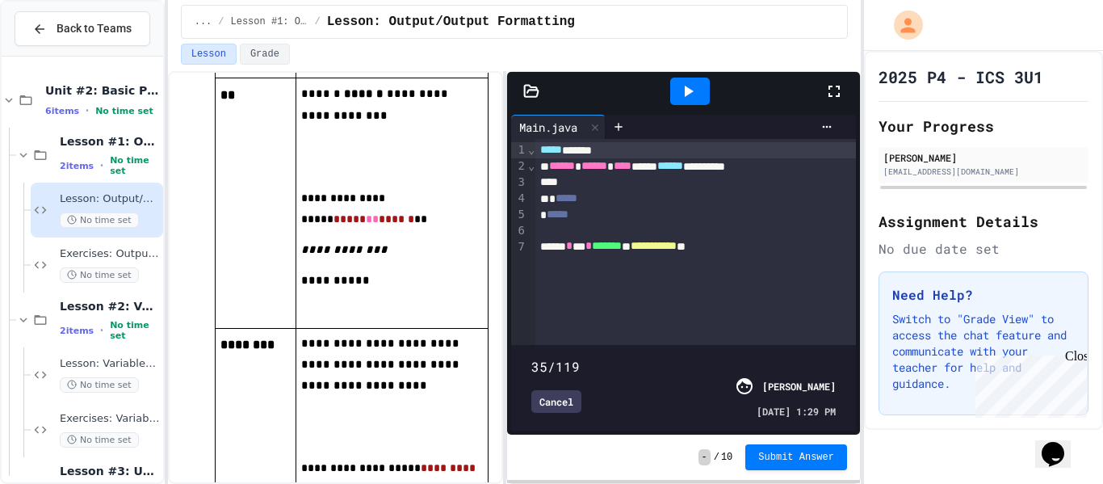
drag, startPoint x: 831, startPoint y: 347, endPoint x: 620, endPoint y: 358, distance: 211.9
click at [532, 358] on span at bounding box center [532, 358] width 0 height 0
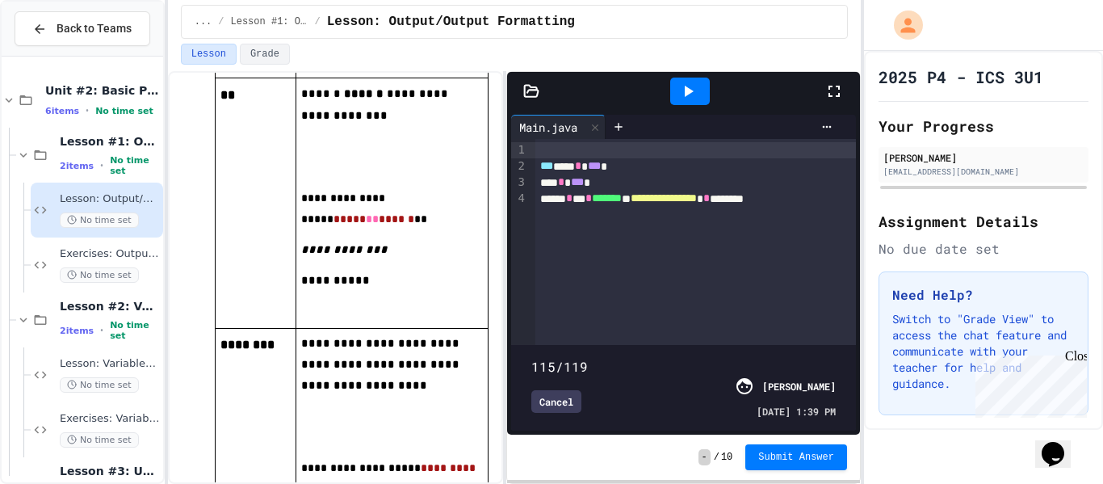
type input "***"
drag, startPoint x: 627, startPoint y: 343, endPoint x: 842, endPoint y: 364, distance: 216.7
click at [842, 364] on div "119/119 Cancel [PERSON_NAME] [DATE] 1:40 PM" at bounding box center [683, 388] width 337 height 78
click at [551, 408] on div "Cancel" at bounding box center [557, 401] width 50 height 23
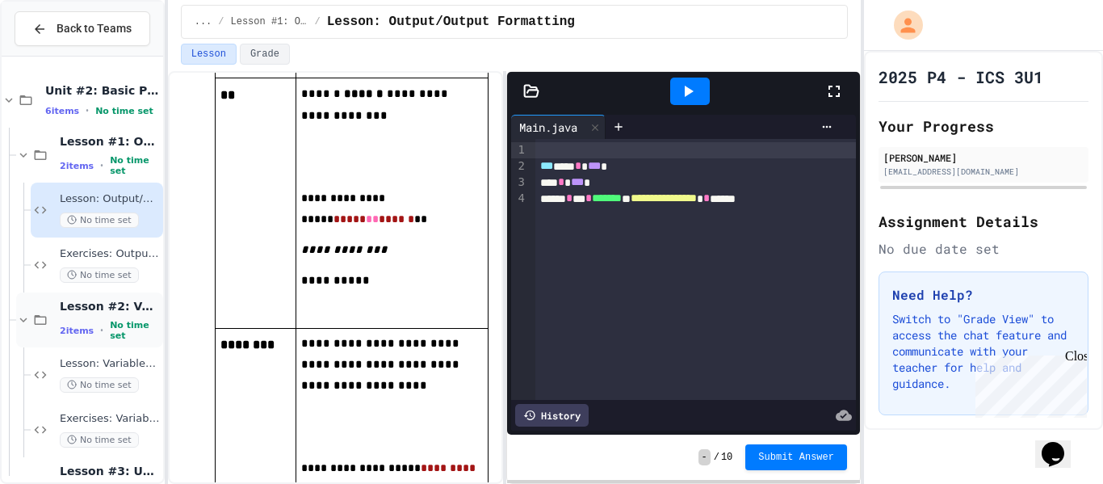
click at [103, 318] on div "Lesson #2: Variables & Data Types 2 items • No time set" at bounding box center [110, 320] width 100 height 43
click at [105, 325] on div "2 items • No time set" at bounding box center [110, 330] width 100 height 21
click at [105, 368] on span "Lesson: Variables & Data Types" at bounding box center [110, 364] width 100 height 14
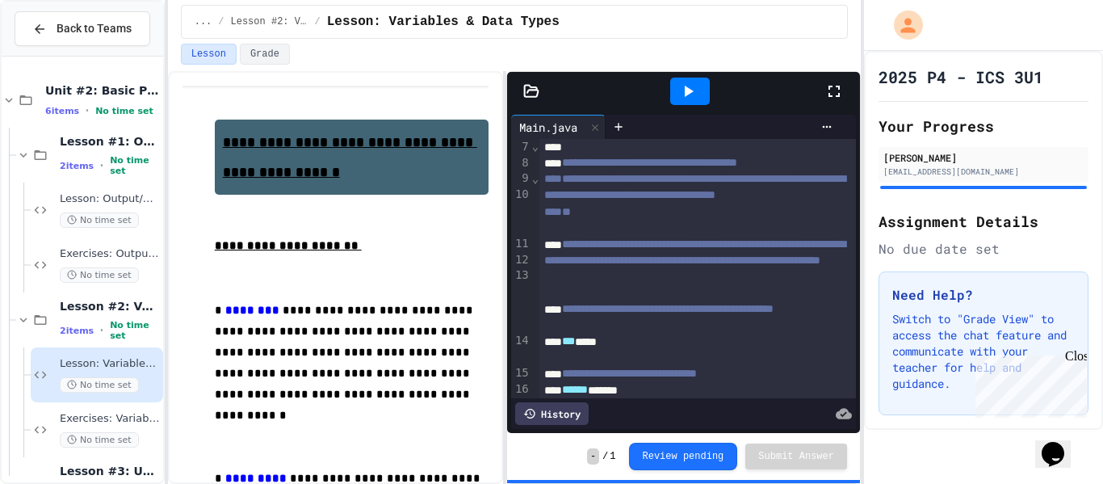
scroll to position [98, 0]
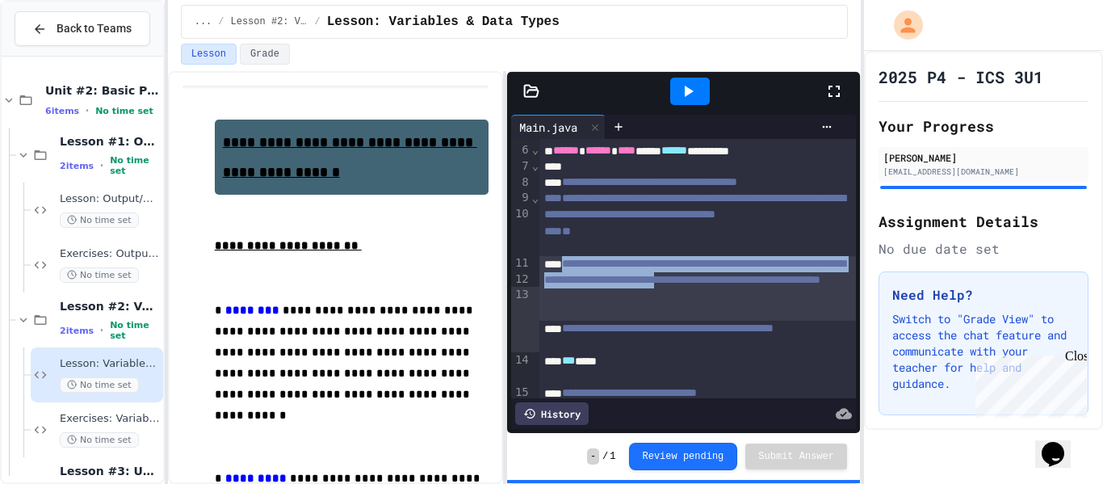
drag, startPoint x: 568, startPoint y: 292, endPoint x: 600, endPoint y: 321, distance: 44.0
click at [600, 321] on div "**********" at bounding box center [698, 288] width 317 height 65
copy div "**********"
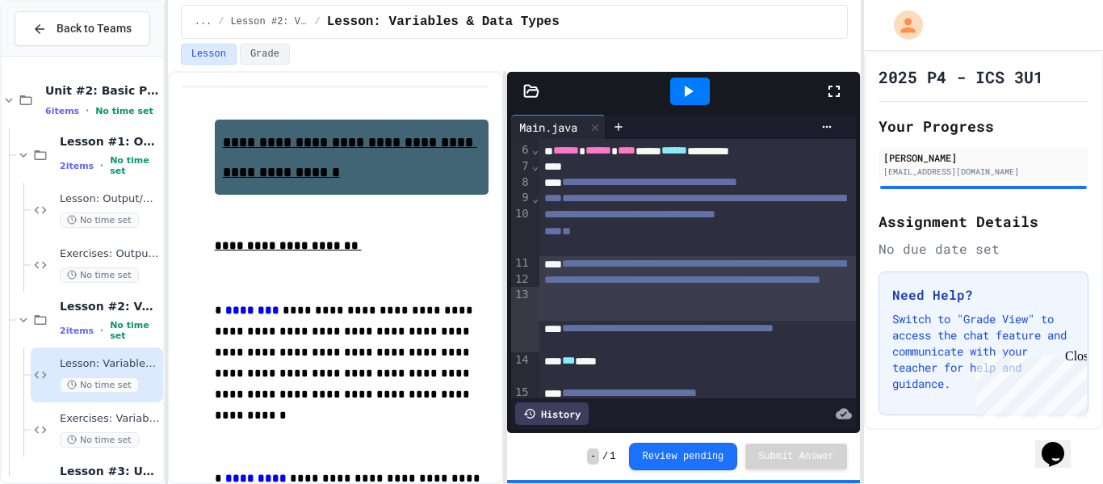
click at [637, 321] on div "**********" at bounding box center [698, 288] width 317 height 65
drag, startPoint x: 637, startPoint y: 347, endPoint x: 608, endPoint y: 329, distance: 34.1
click at [608, 321] on div "**********" at bounding box center [698, 288] width 317 height 65
copy span "**********"
click at [102, 157] on div "Lesson #1: Output/Output Formatting 2 items • No time set" at bounding box center [110, 155] width 100 height 43
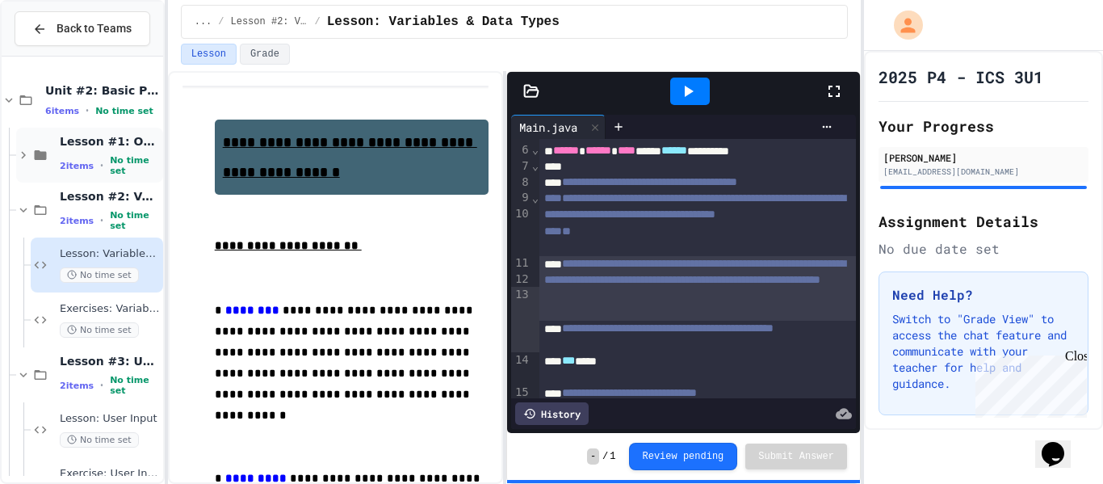
click at [86, 153] on div "Lesson #1: Output/Output Formatting 2 items • No time set" at bounding box center [110, 155] width 100 height 43
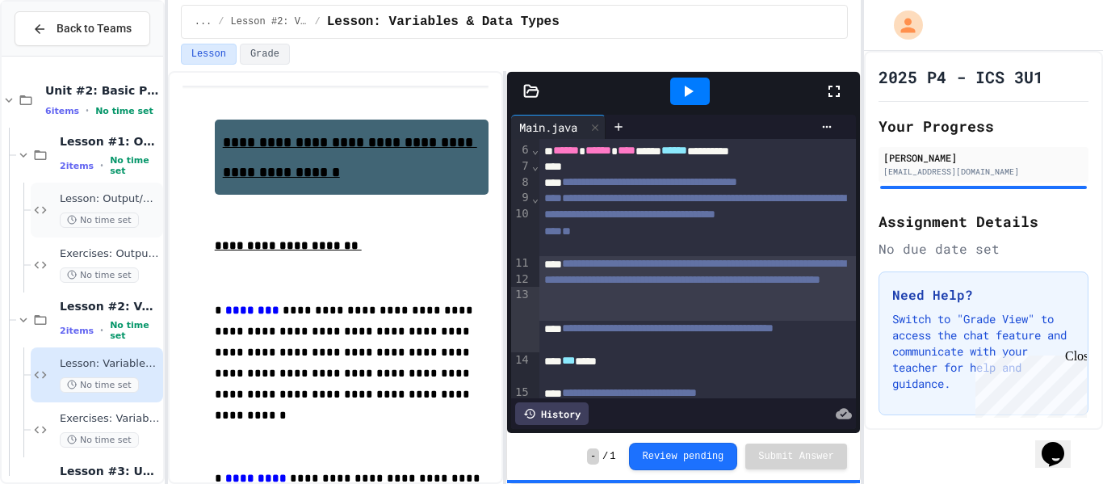
click at [107, 205] on span "Lesson: Output/Output Formatting" at bounding box center [110, 199] width 100 height 14
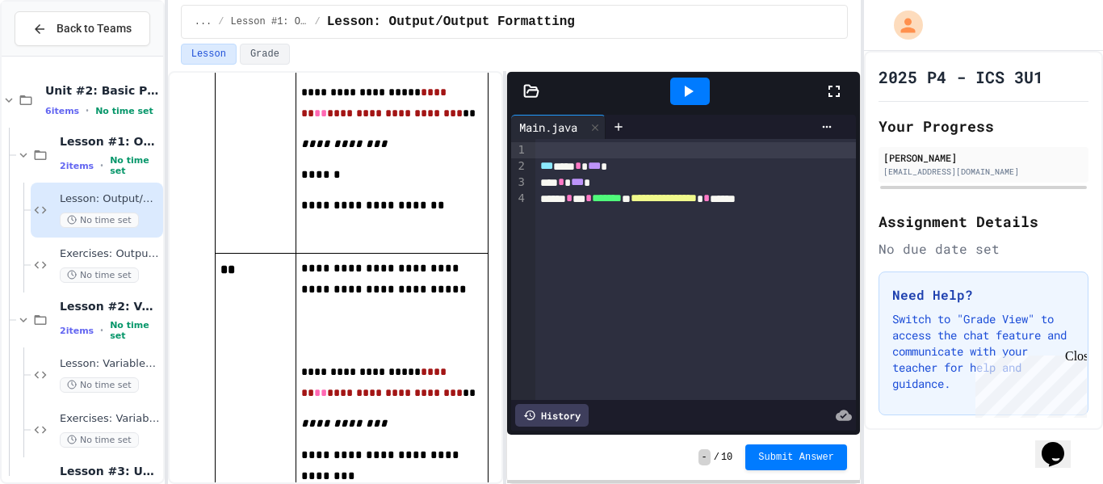
scroll to position [3431, 0]
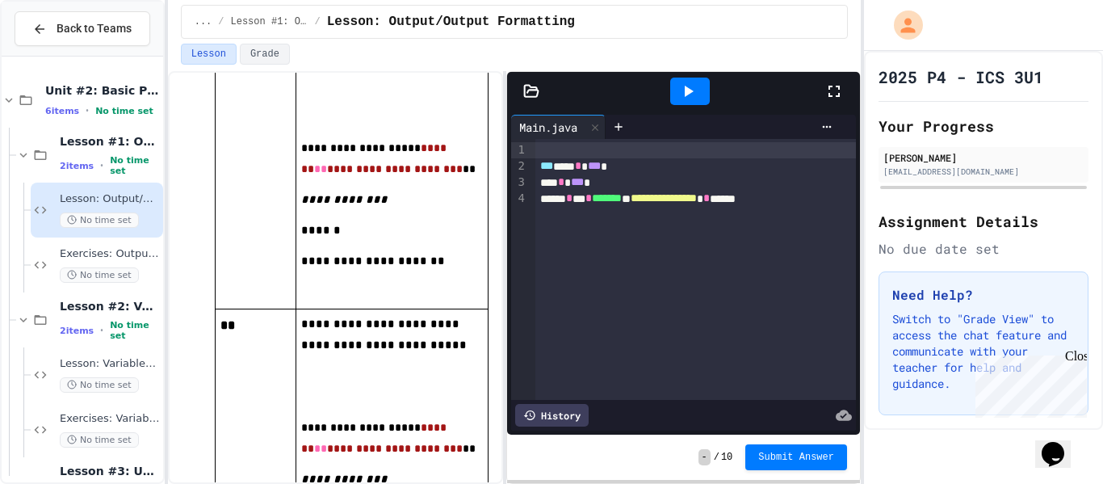
click at [687, 58] on div "Lesson Grade" at bounding box center [514, 54] width 667 height 21
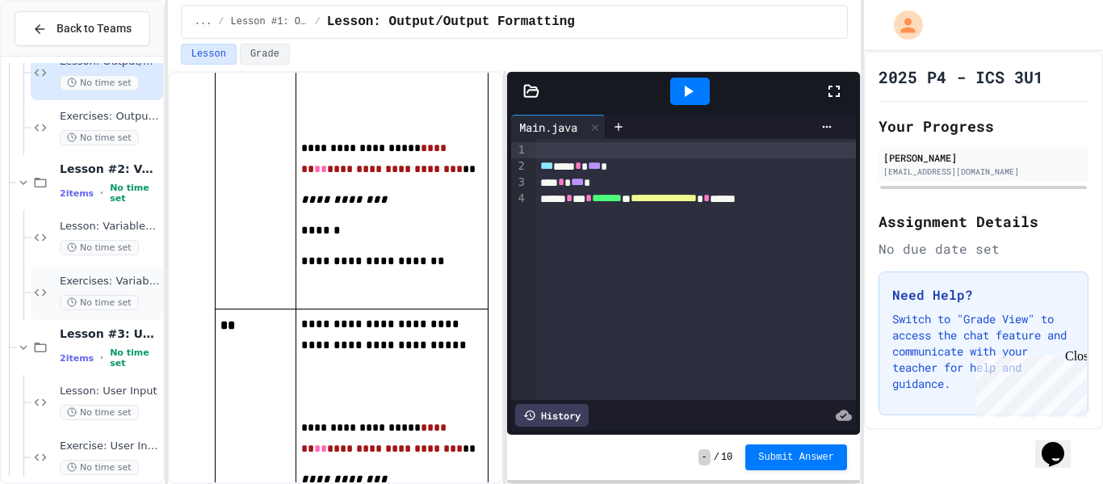
scroll to position [142, 0]
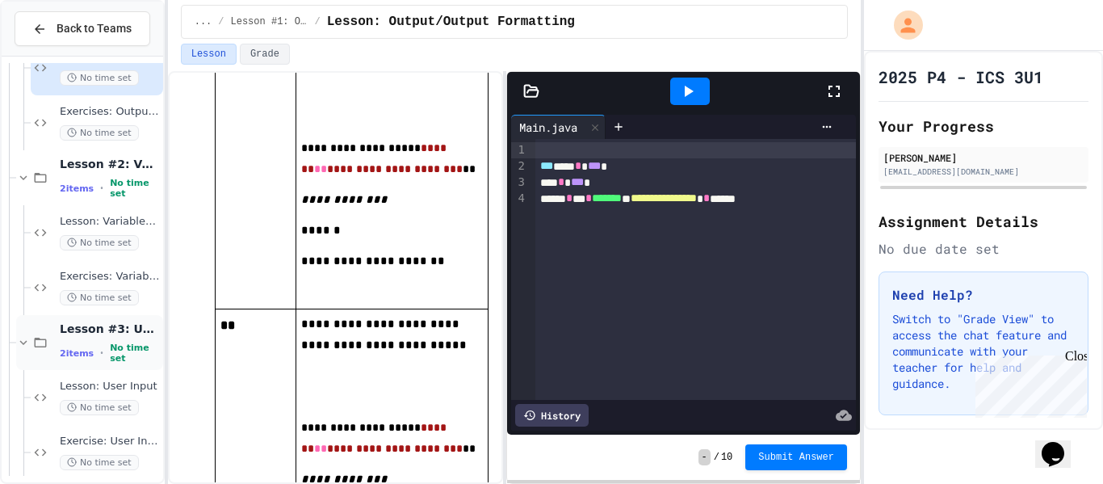
click at [116, 342] on div "Lesson #3: User Input 2 items • No time set" at bounding box center [110, 342] width 100 height 43
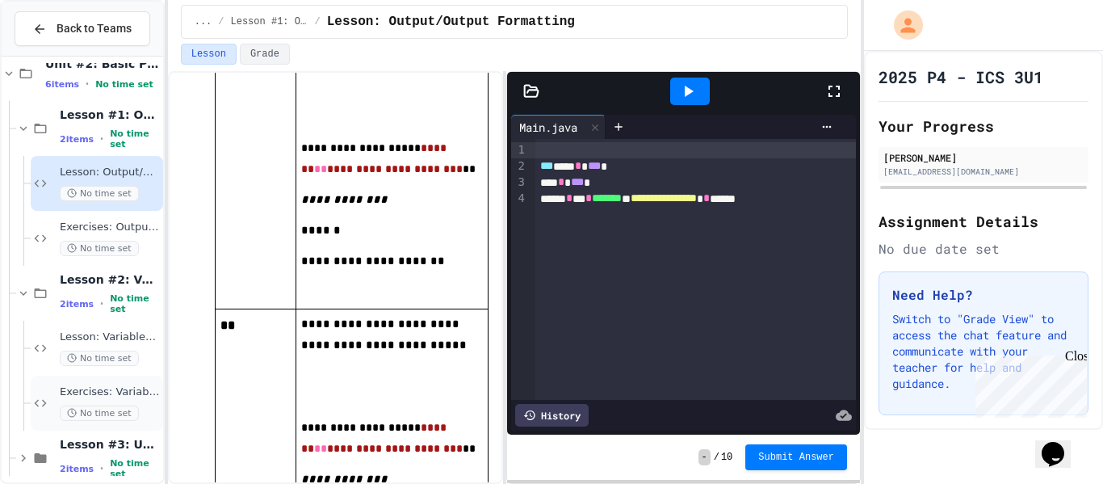
scroll to position [46, 0]
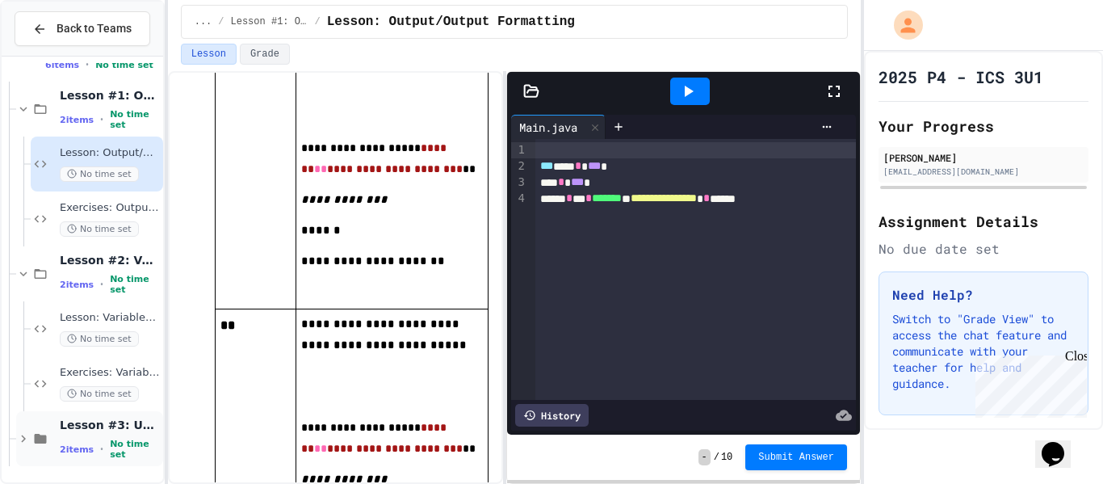
click at [99, 428] on span "Lesson #3: User Input" at bounding box center [110, 425] width 100 height 15
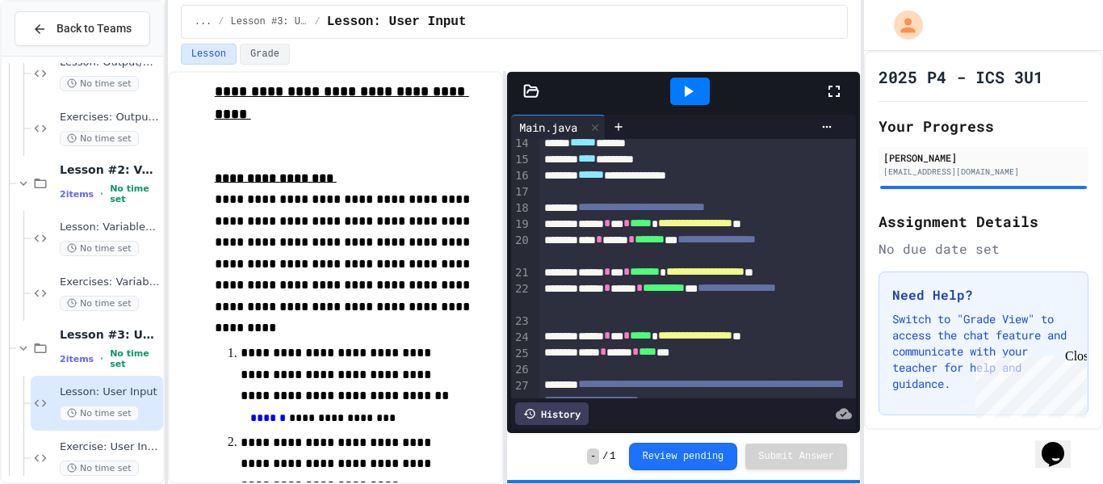
scroll to position [43, 0]
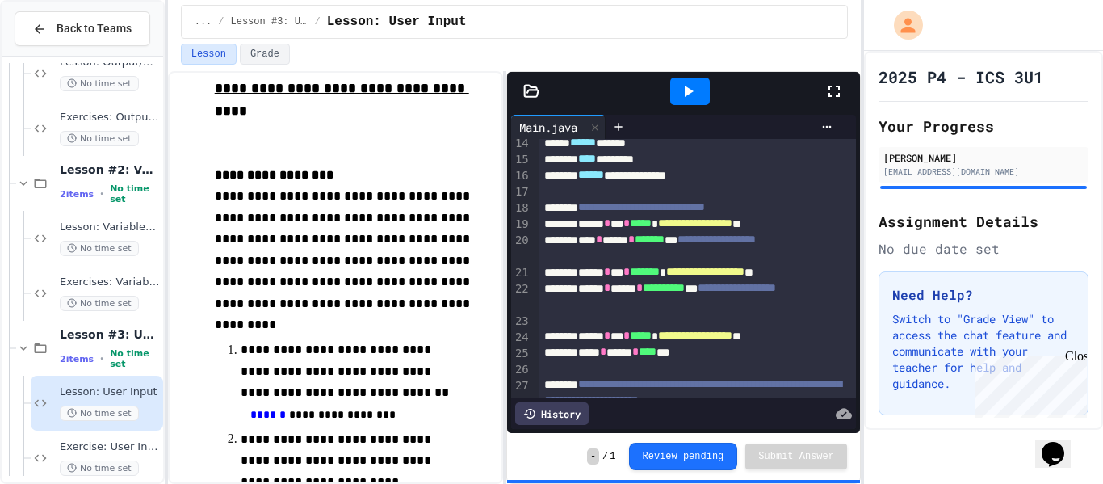
click at [216, 173] on u "**********" at bounding box center [276, 174] width 122 height 12
drag, startPoint x: 216, startPoint y: 84, endPoint x: 431, endPoint y: 414, distance: 394.1
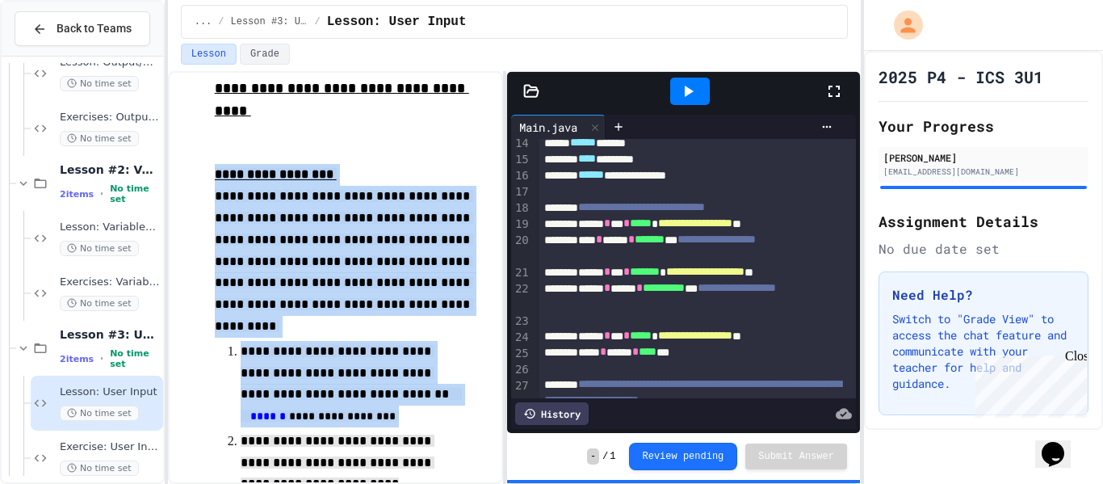
drag, startPoint x: 216, startPoint y: 173, endPoint x: 433, endPoint y: 436, distance: 340.9
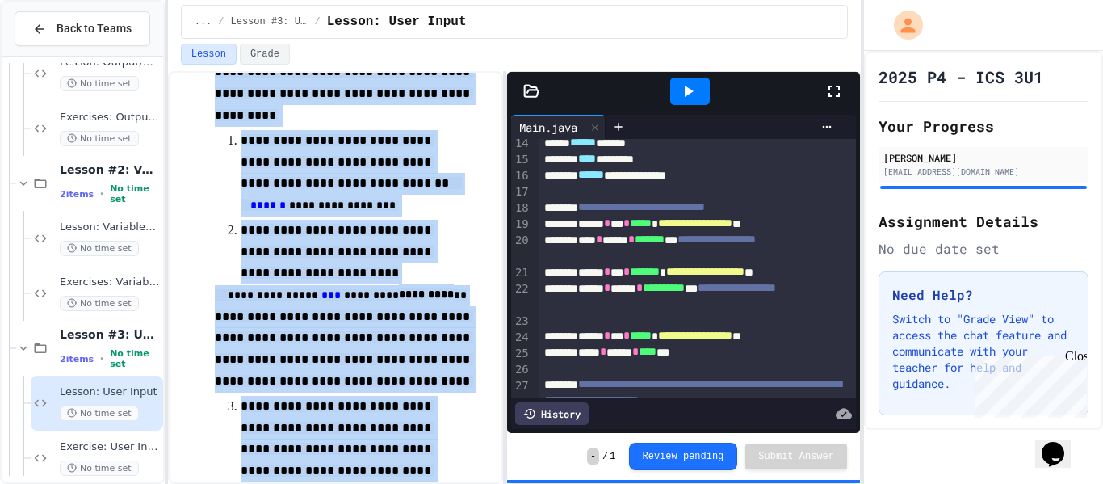
scroll to position [275, 0]
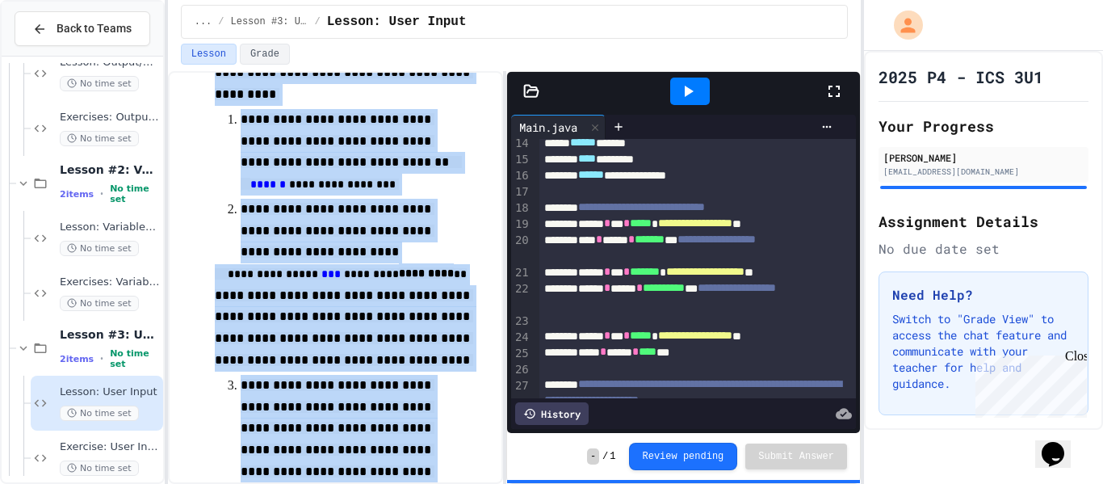
copy div "**********"
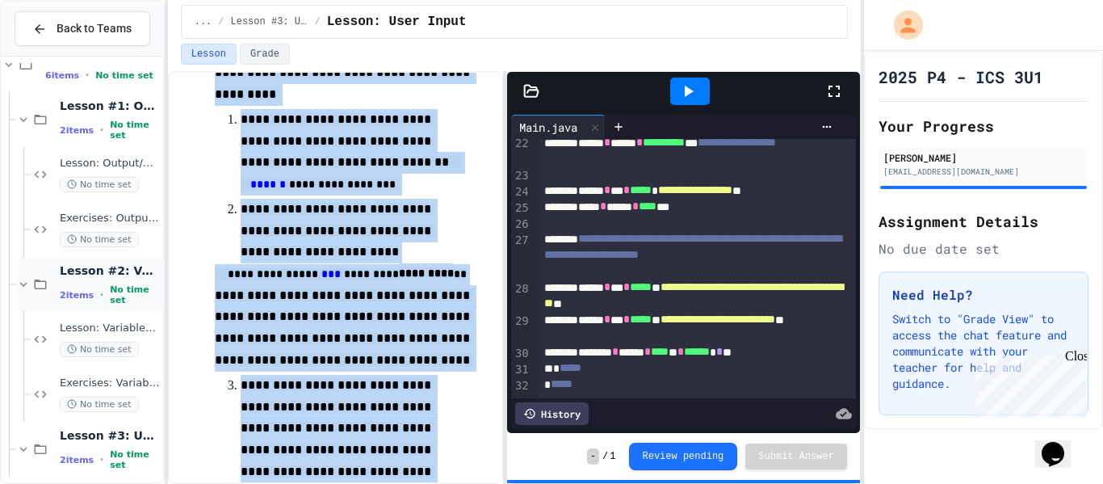
scroll to position [24, 0]
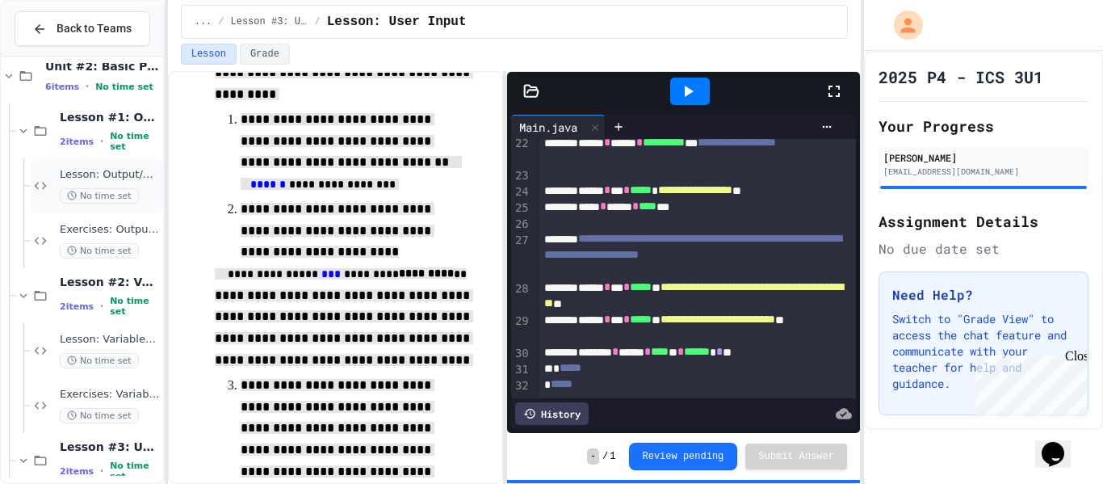
click at [103, 182] on div "Lesson: Output/Output Formatting No time set" at bounding box center [110, 186] width 100 height 36
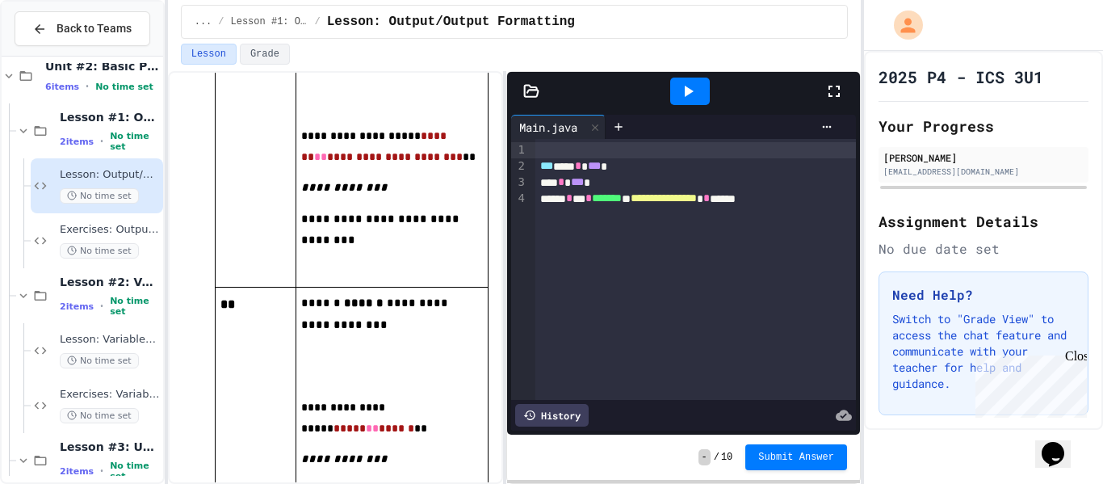
scroll to position [3725, 0]
